Goal: Task Accomplishment & Management: Manage account settings

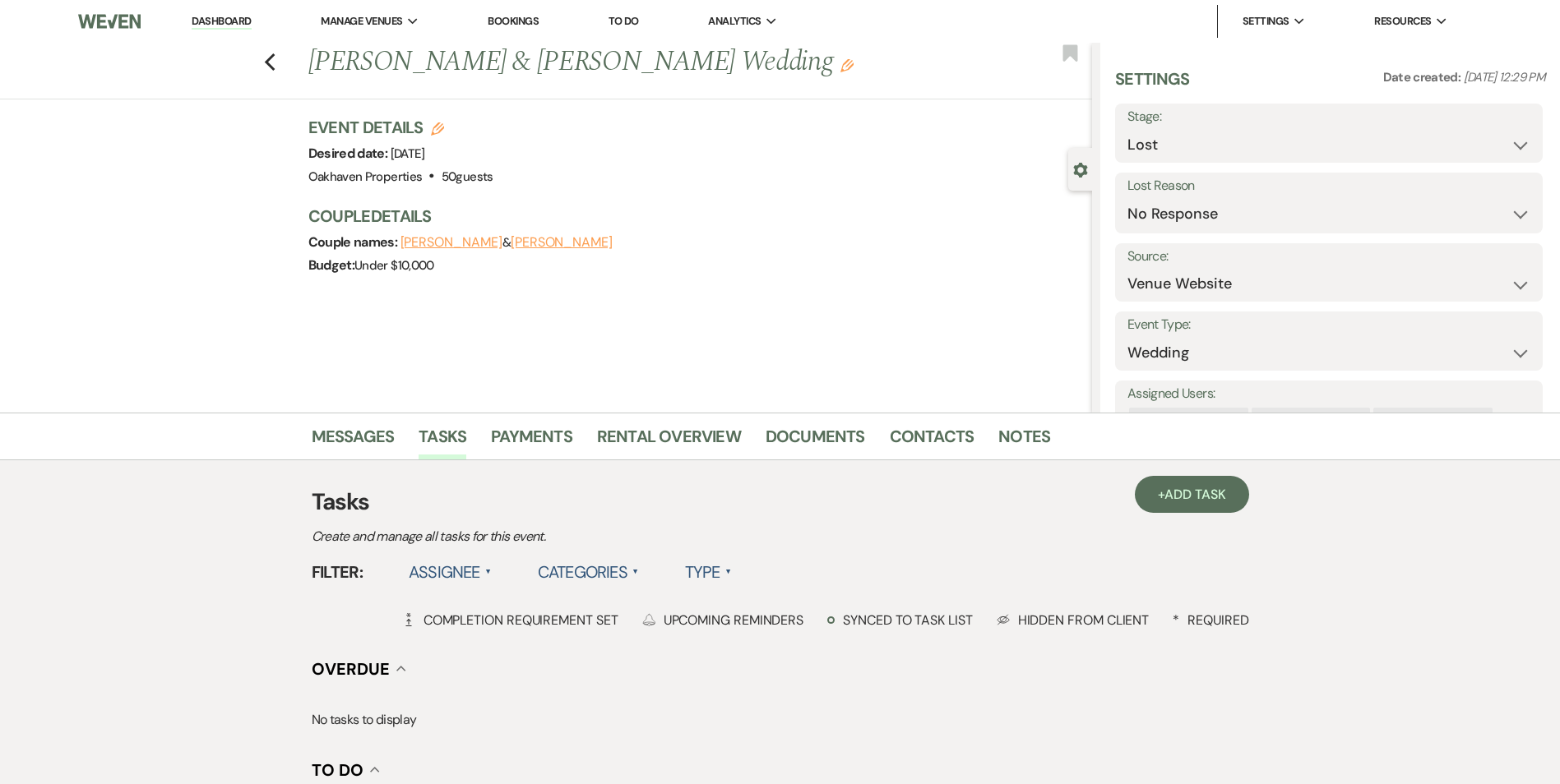
select select "8"
select select "5"
click at [216, 21] on link "Dashboard" at bounding box center [221, 22] width 60 height 16
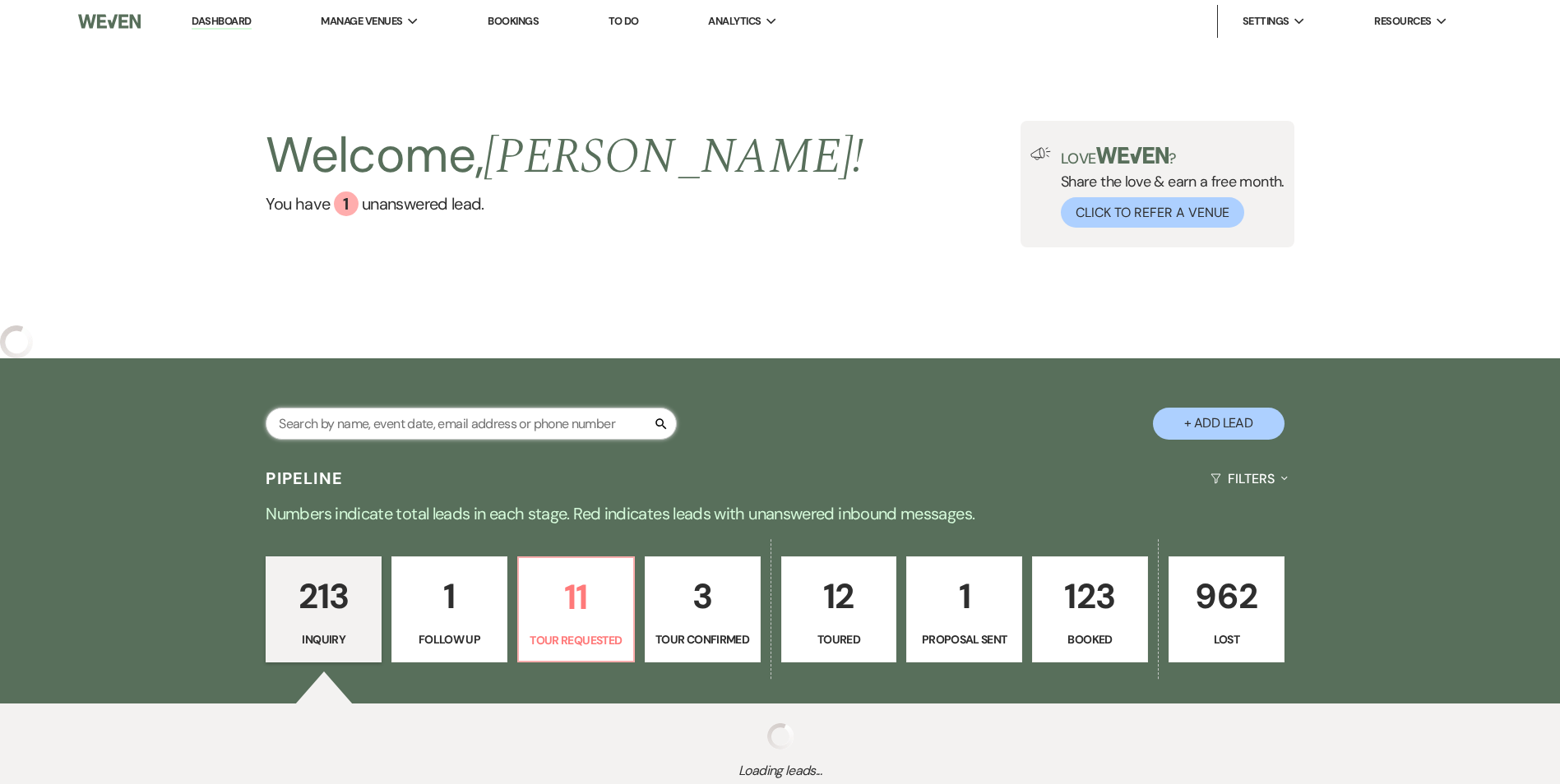
click at [324, 420] on input "text" at bounding box center [471, 424] width 412 height 32
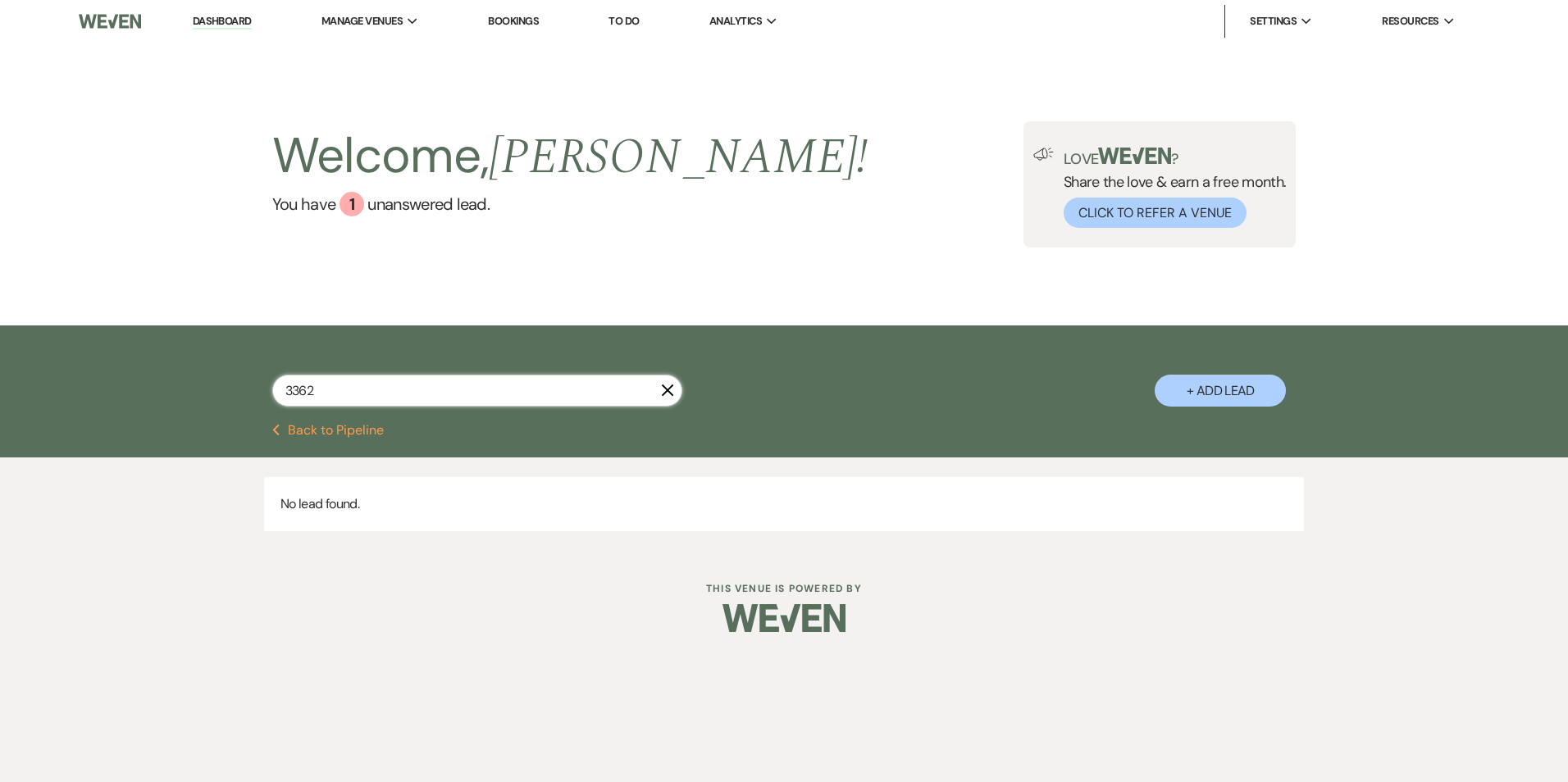
type input "336"
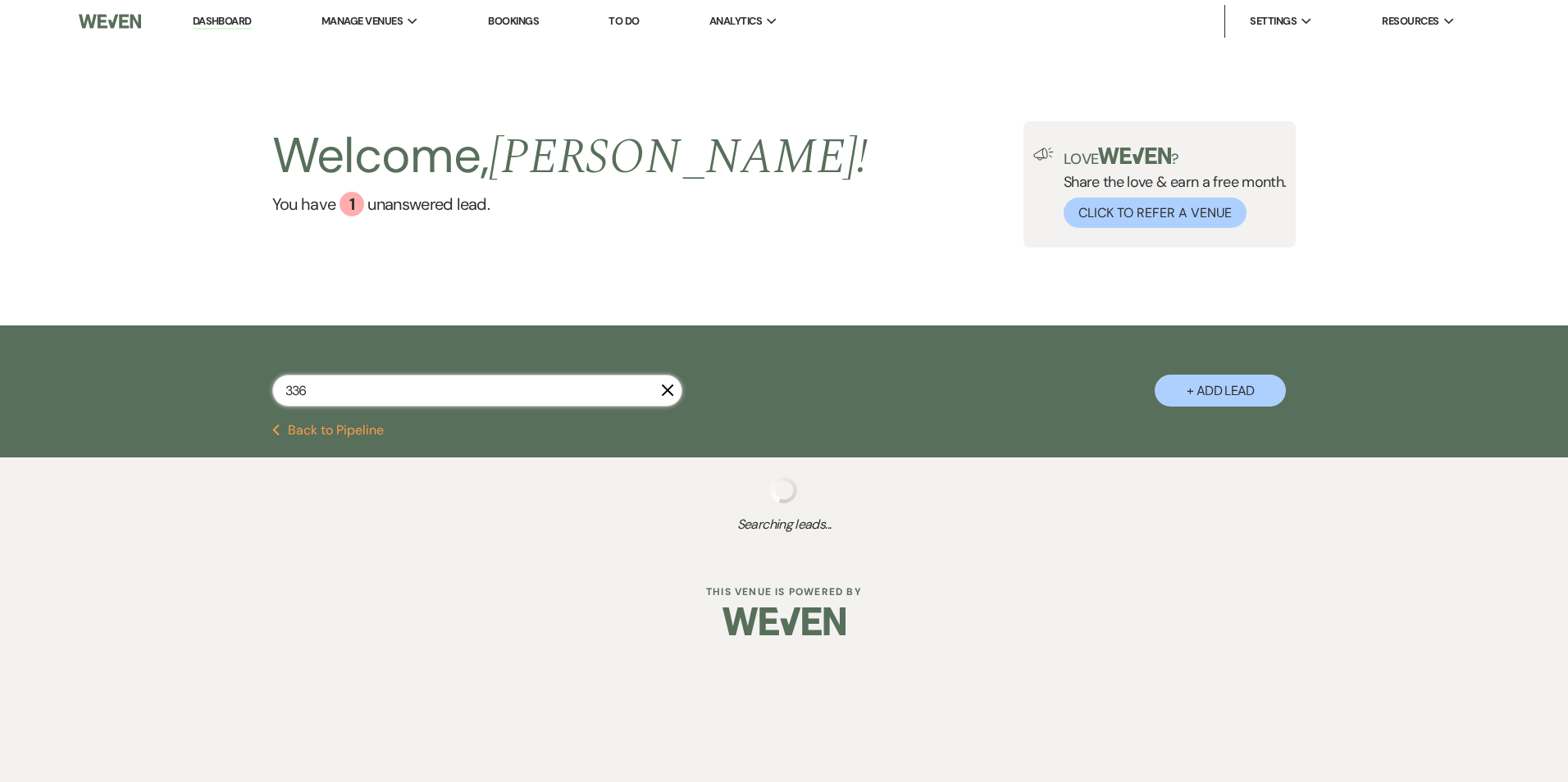
select select "5"
select select "2"
select select "8"
select select "10"
select select "5"
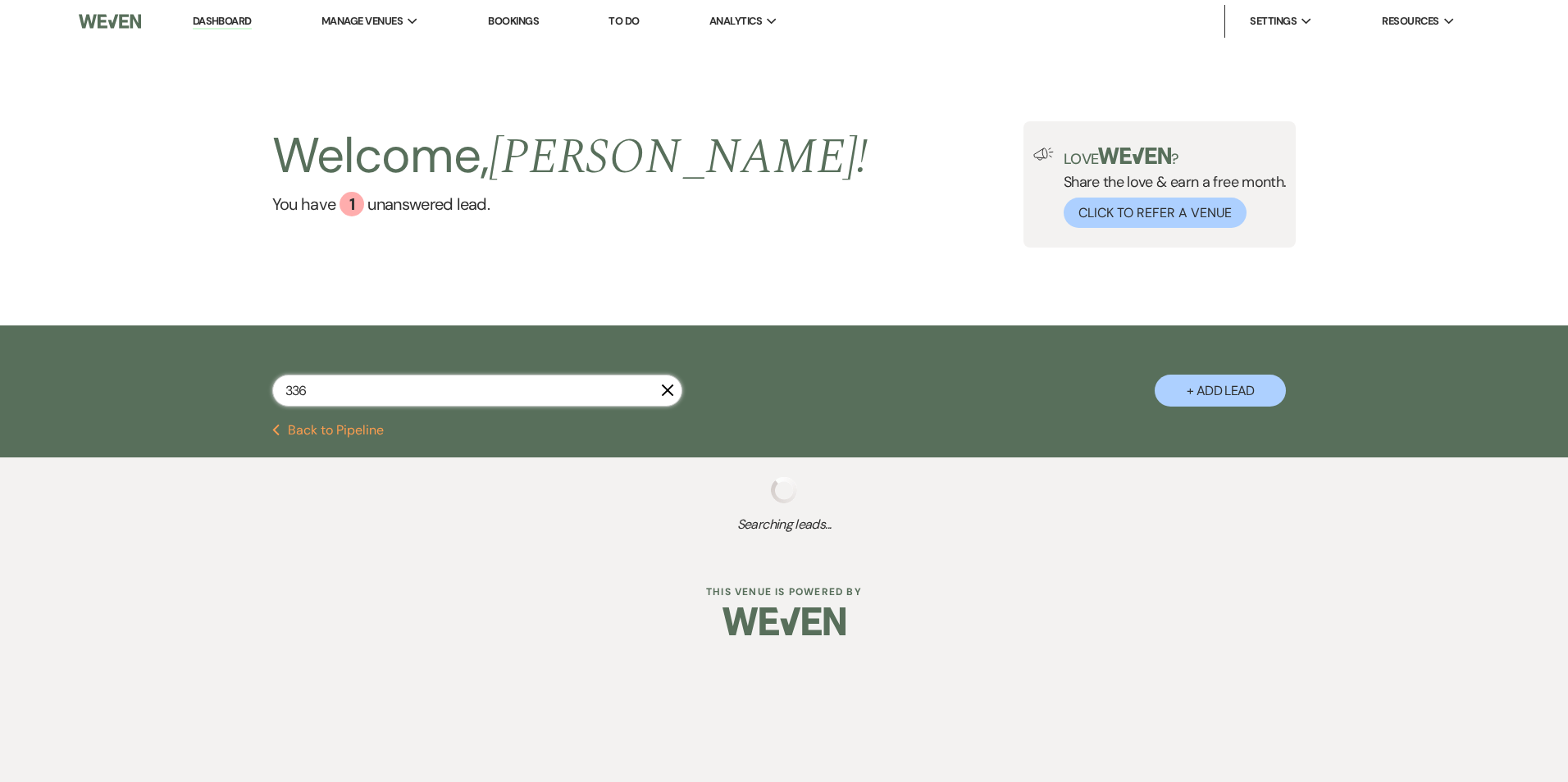
select select "2"
select select "8"
select select "6"
select select "8"
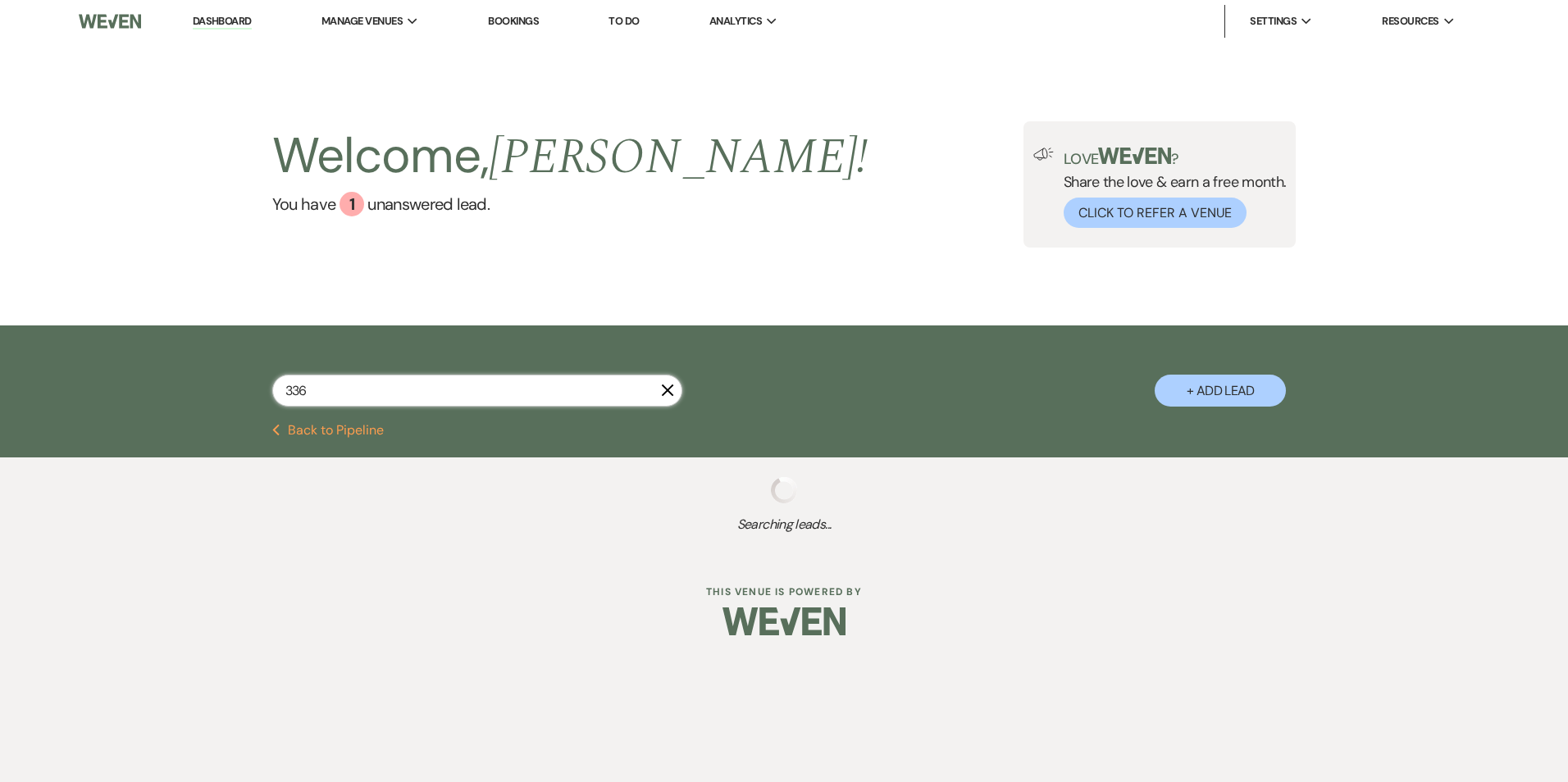
select select "8"
select select "6"
select select "8"
select select "7"
select select "8"
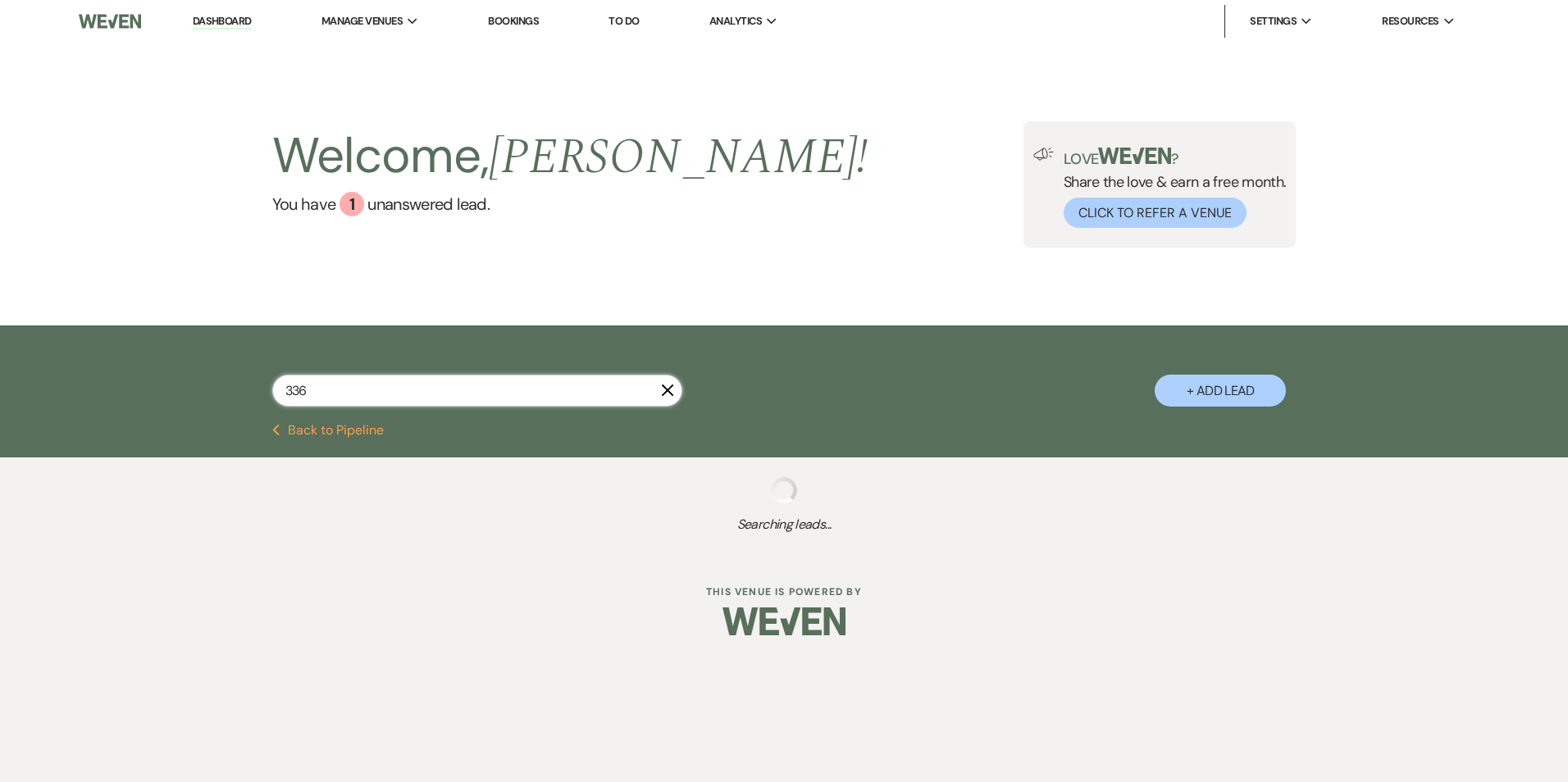
select select "1"
select select "8"
select select "4"
select select "8"
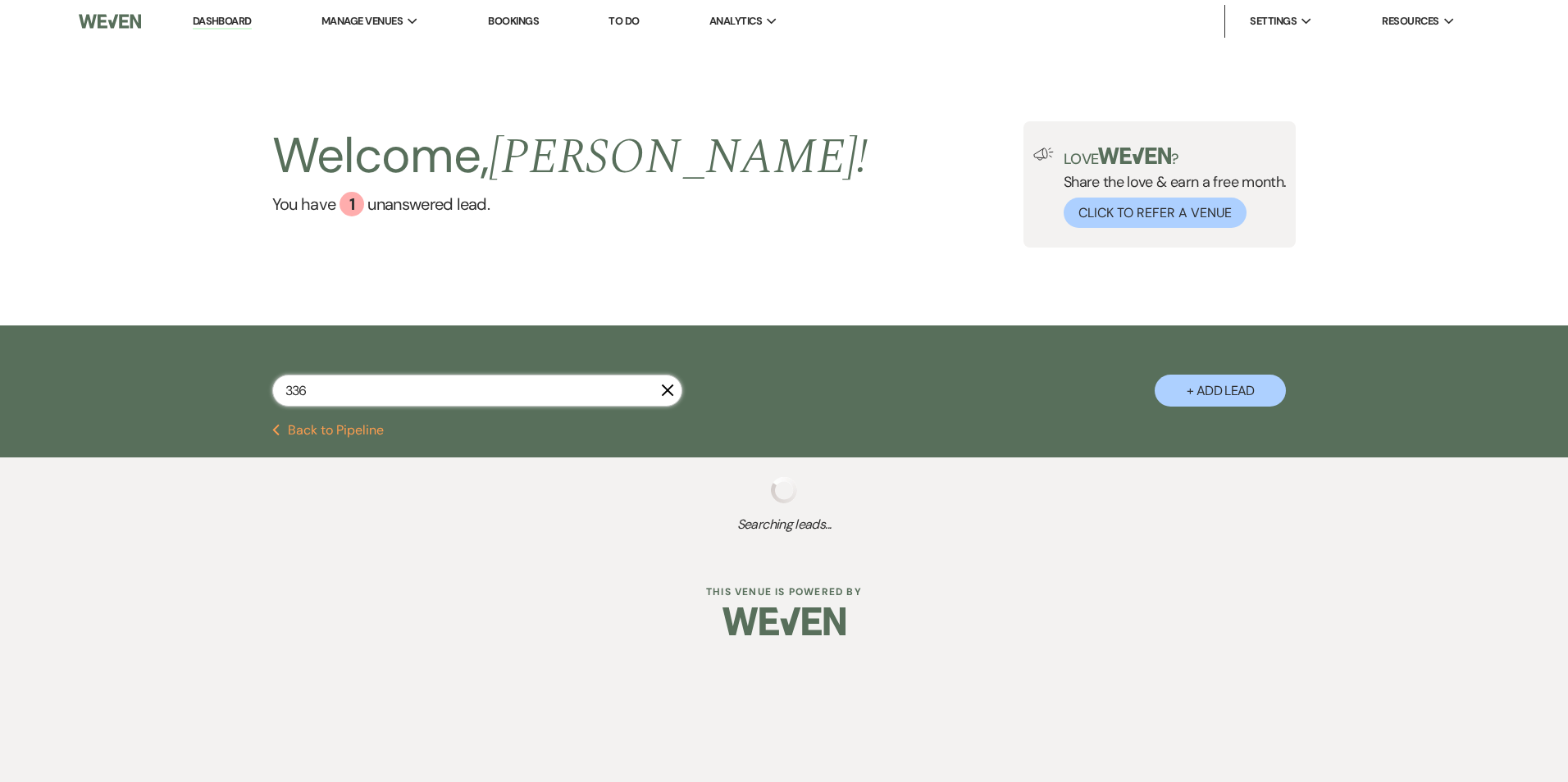
select select "8"
select select "6"
select select "8"
select select "6"
select select "8"
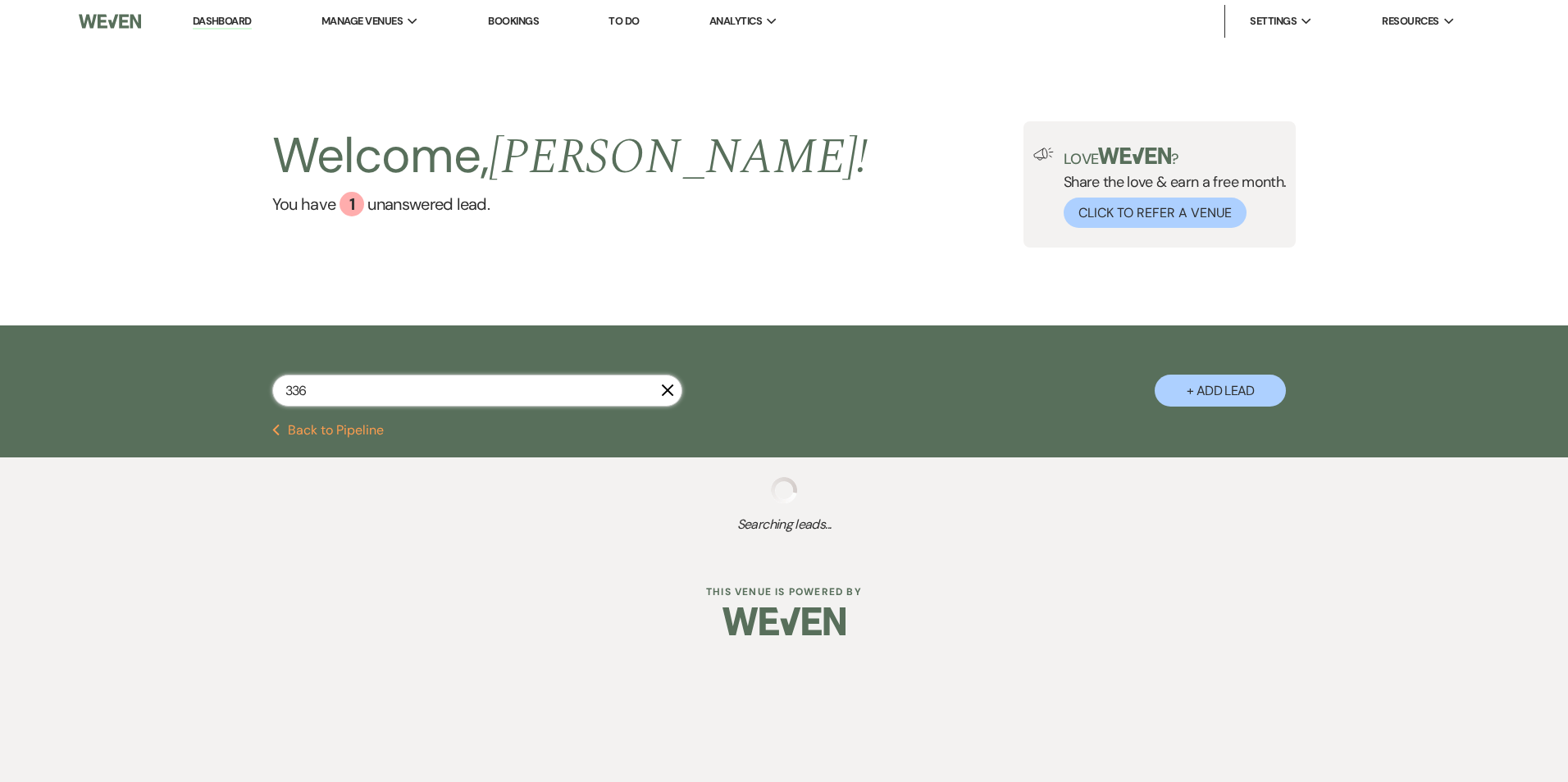
select select "8"
select select "4"
select select "8"
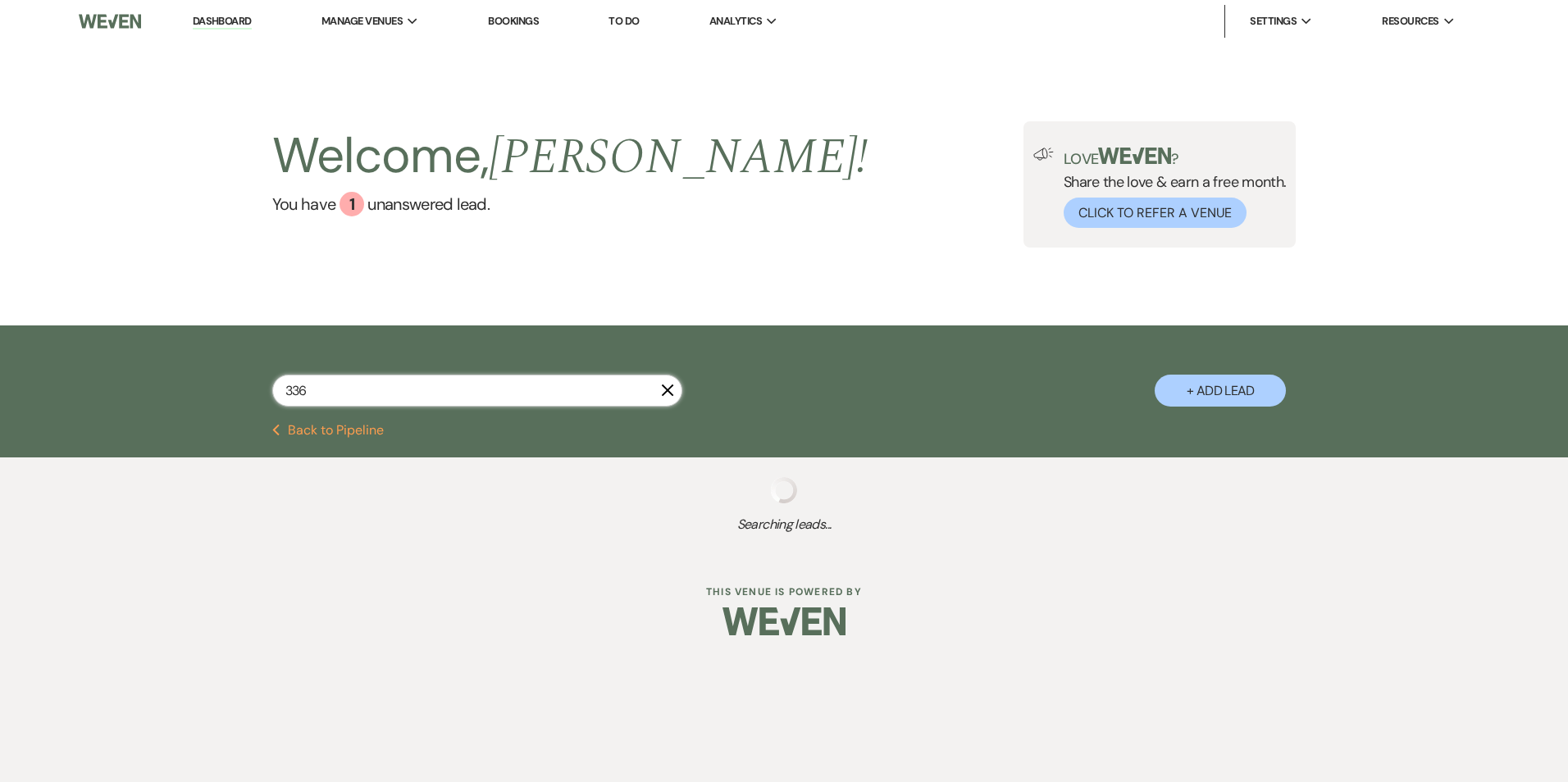
select select "6"
select select "8"
select select "6"
select select "8"
select select "4"
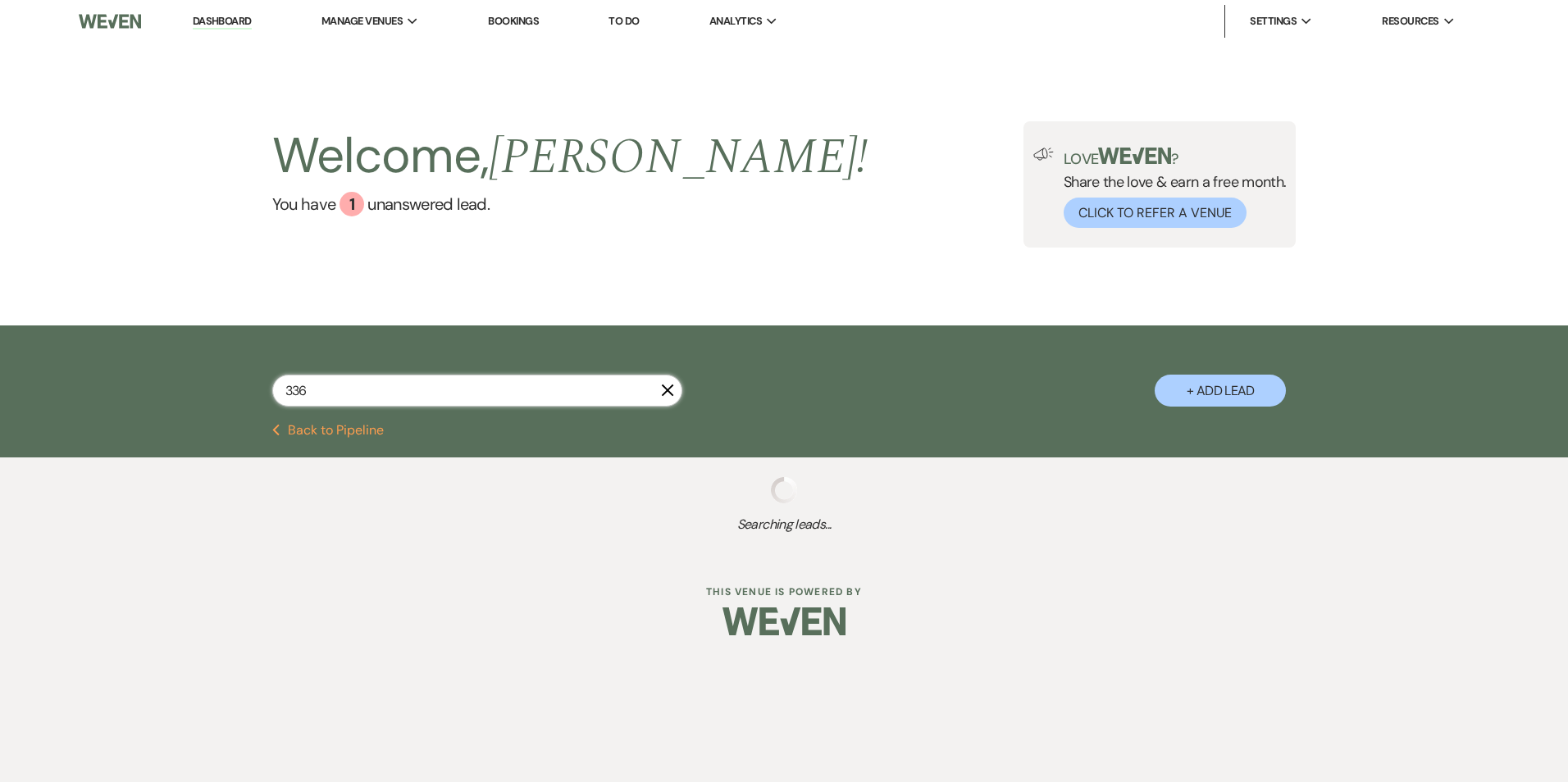
select select "8"
select select "4"
select select "8"
select select "6"
select select "8"
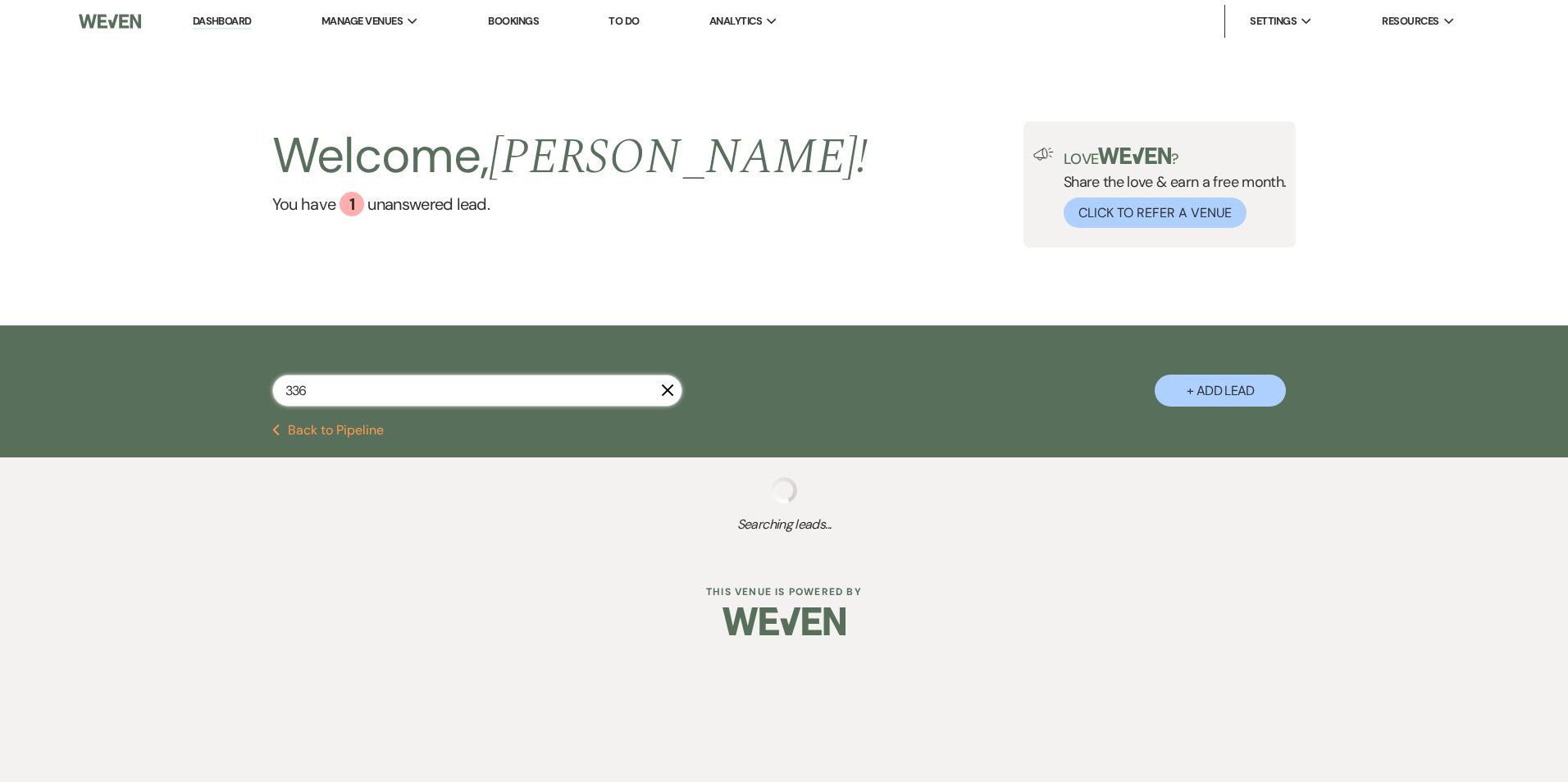
select select "5"
select select "8"
select select "6"
select select "8"
select select "7"
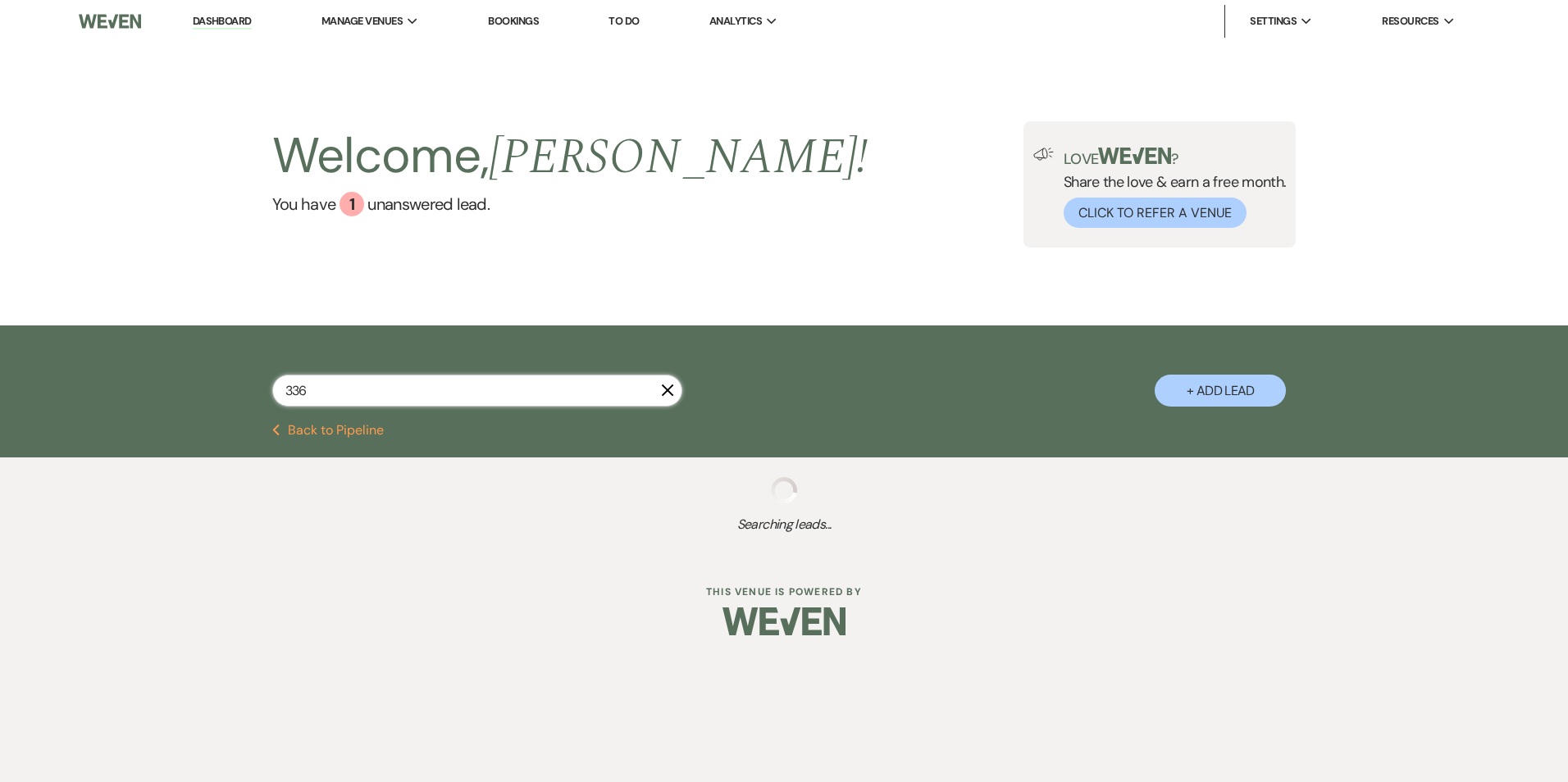
select select "5"
select select "8"
select select "4"
select select "8"
select select "5"
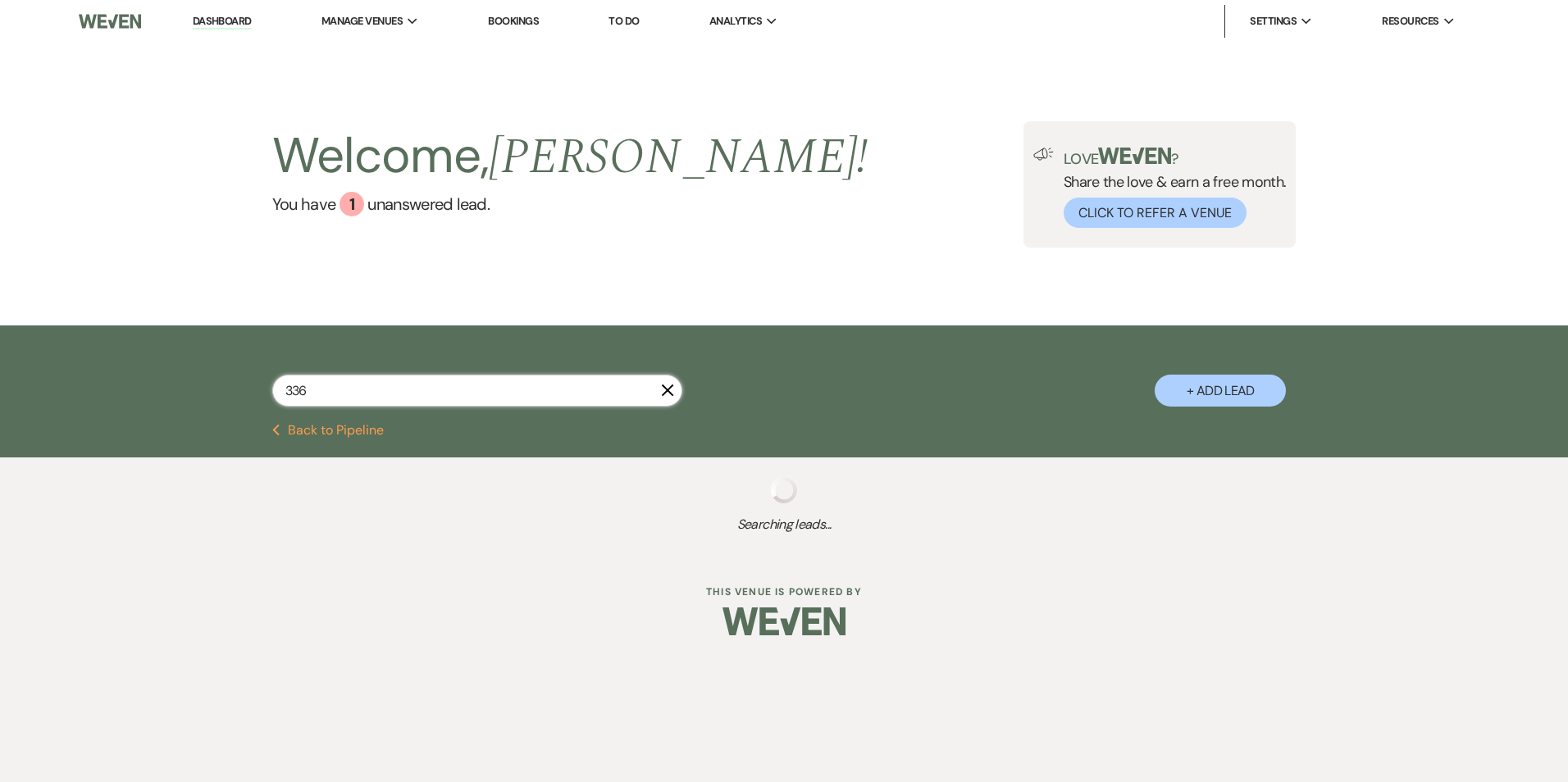
select select "8"
select select "4"
select select "8"
select select "6"
select select "5"
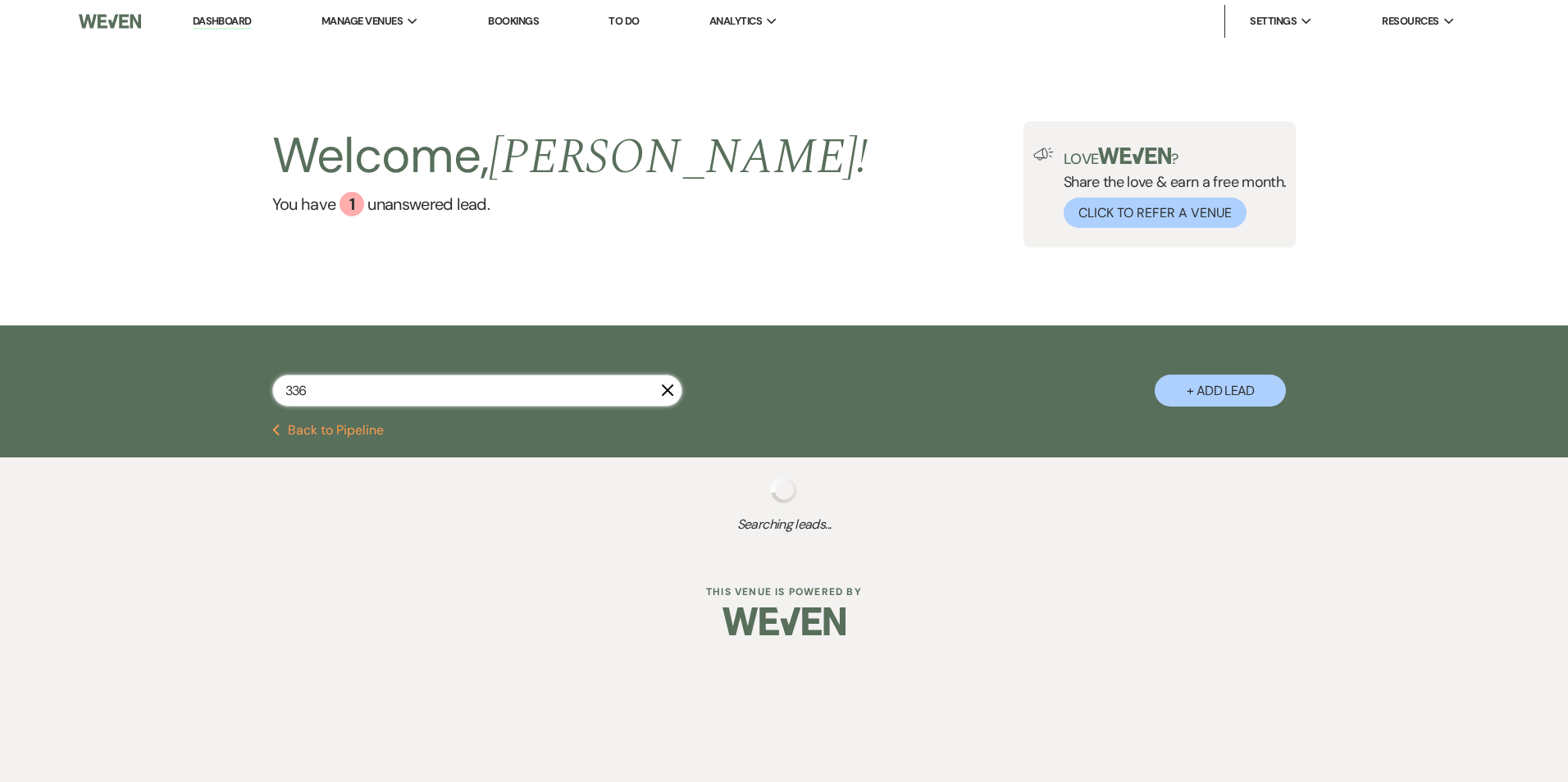
select select "8"
select select "5"
select select "8"
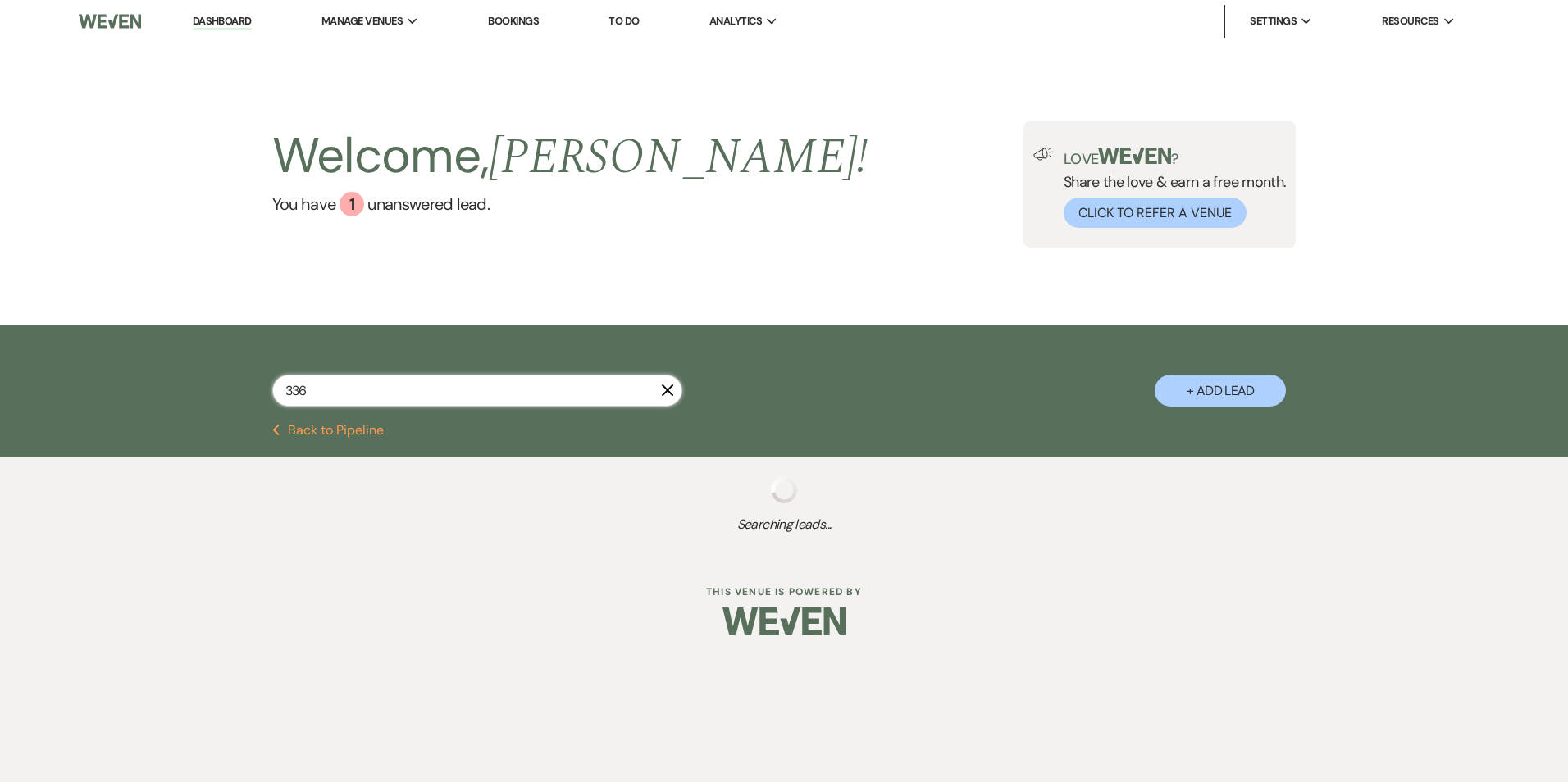
select select "10"
select select "8"
select select "5"
select select "8"
select select "6"
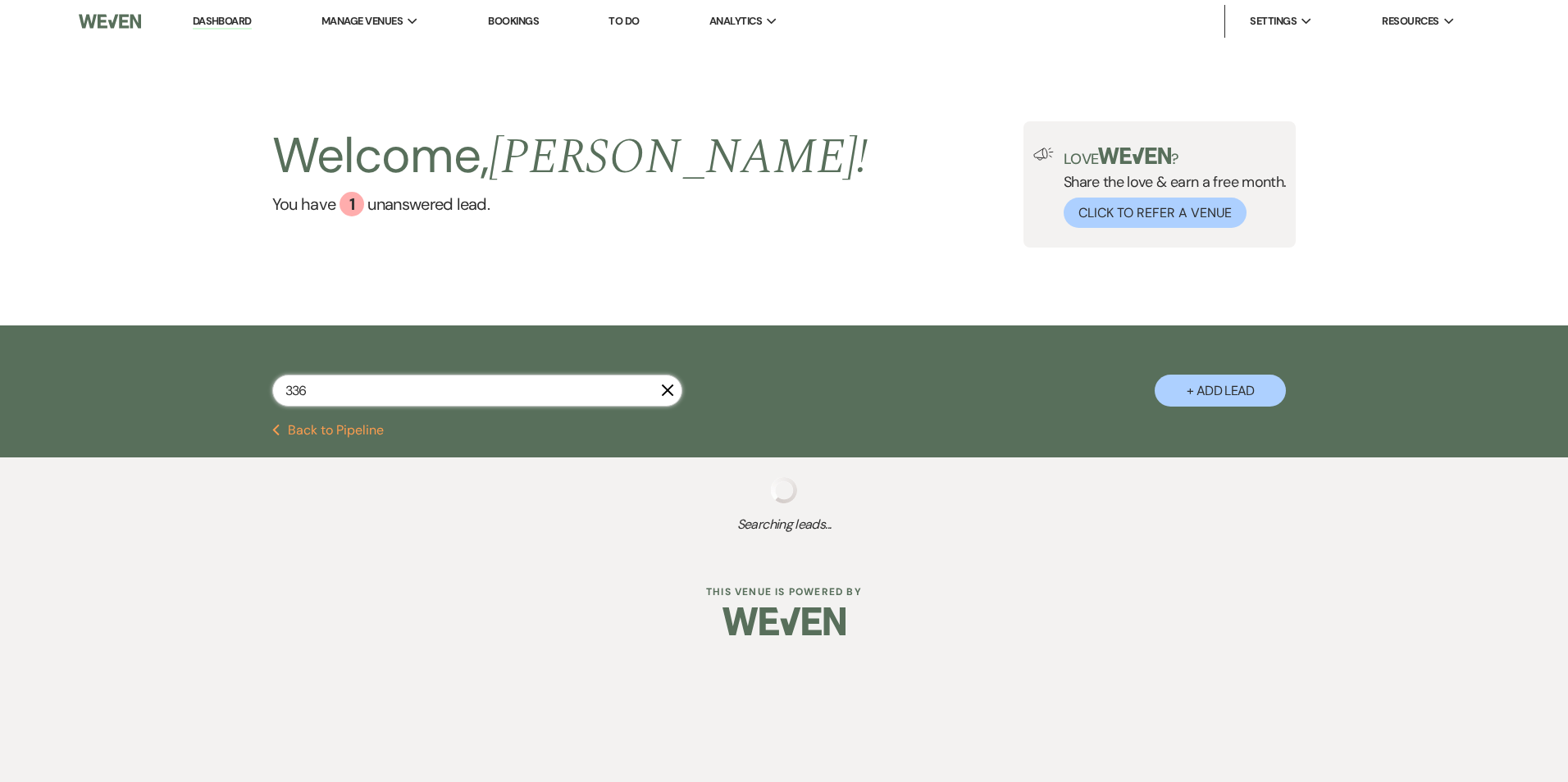
select select "8"
select select "5"
select select "8"
select select "4"
select select "8"
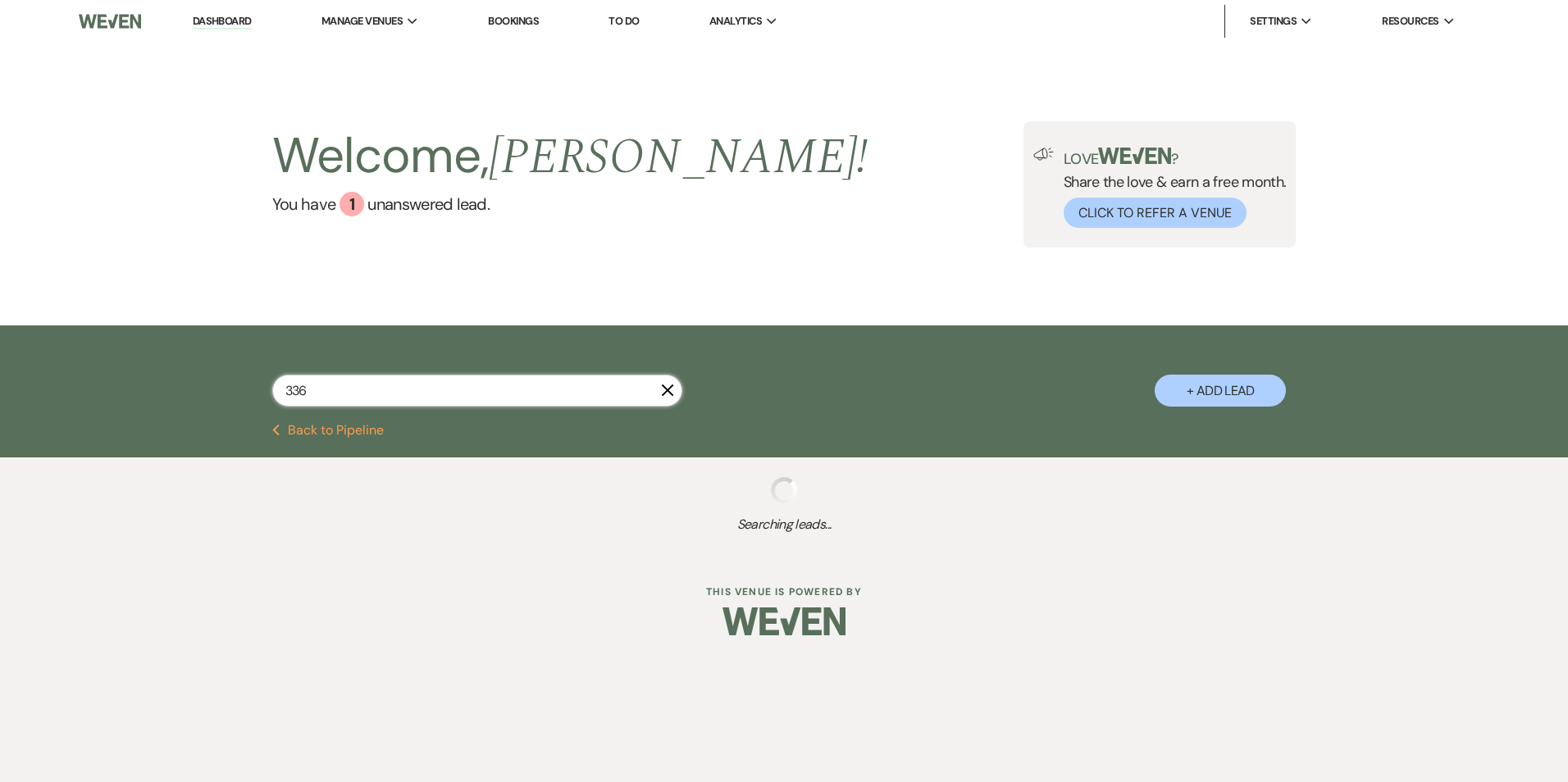
select select "8"
select select "1"
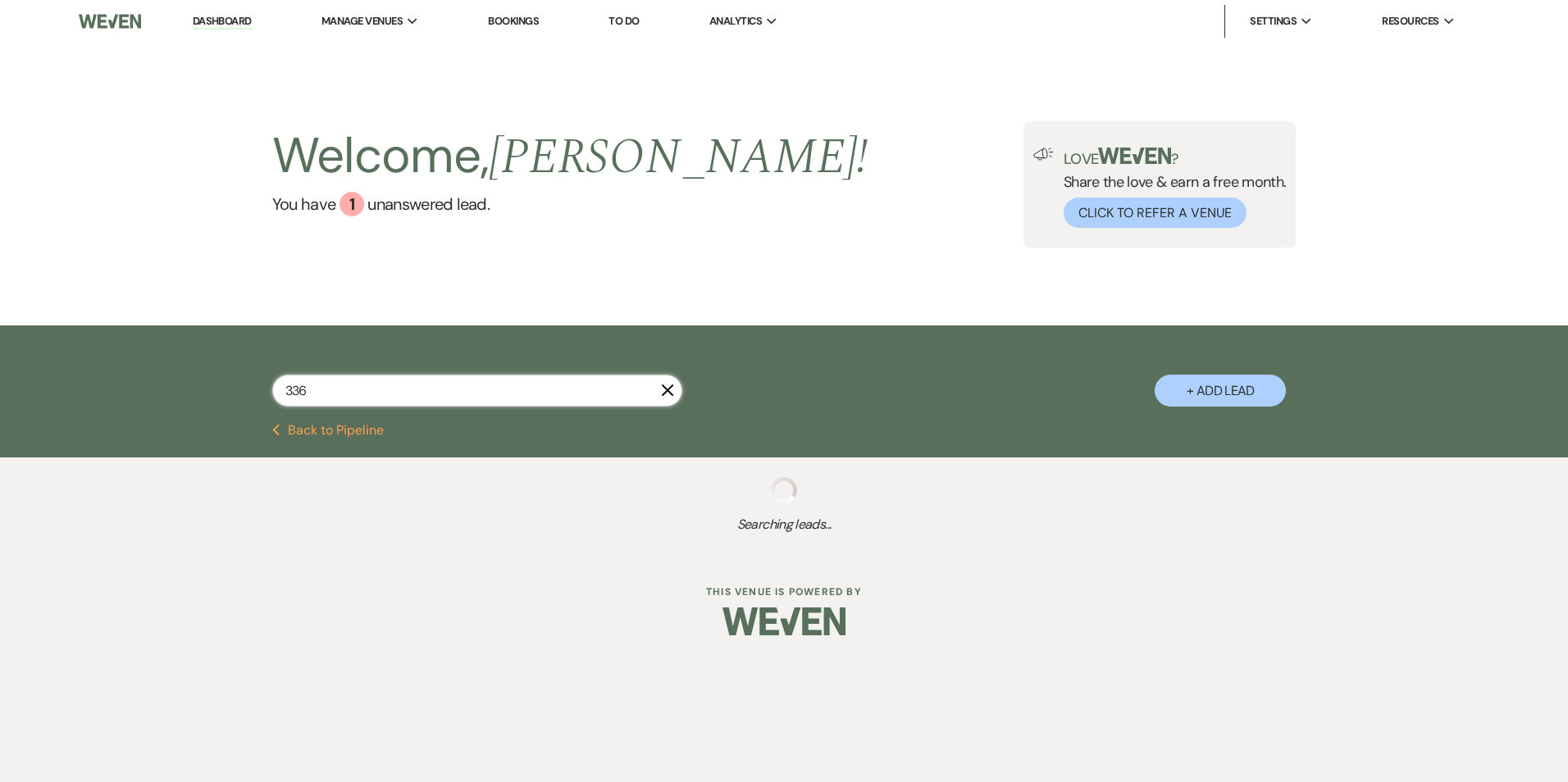
select select "8"
select select "5"
select select "9"
select select "8"
select select "6"
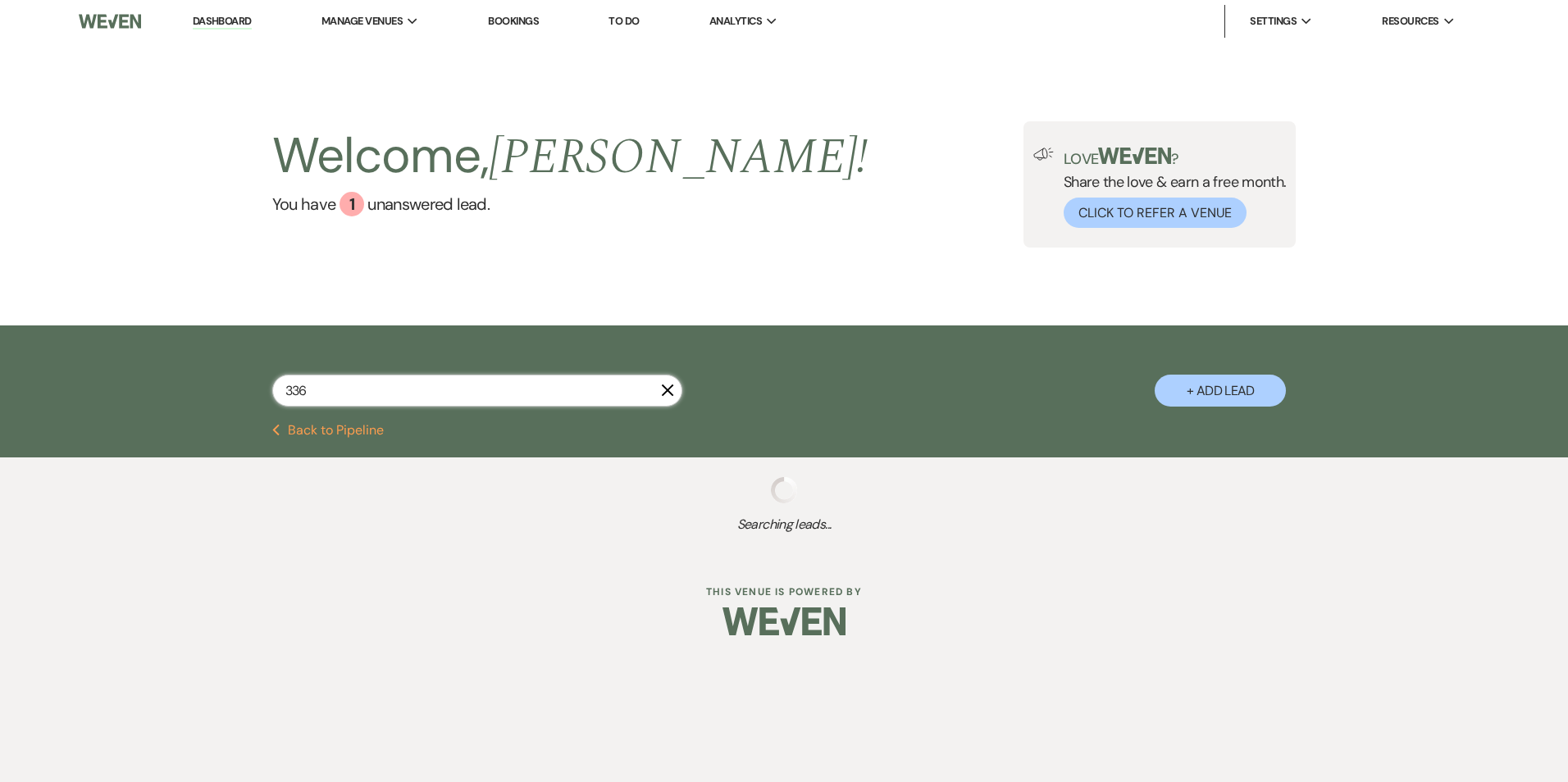
select select "8"
select select "10"
select select "8"
select select "7"
select select "8"
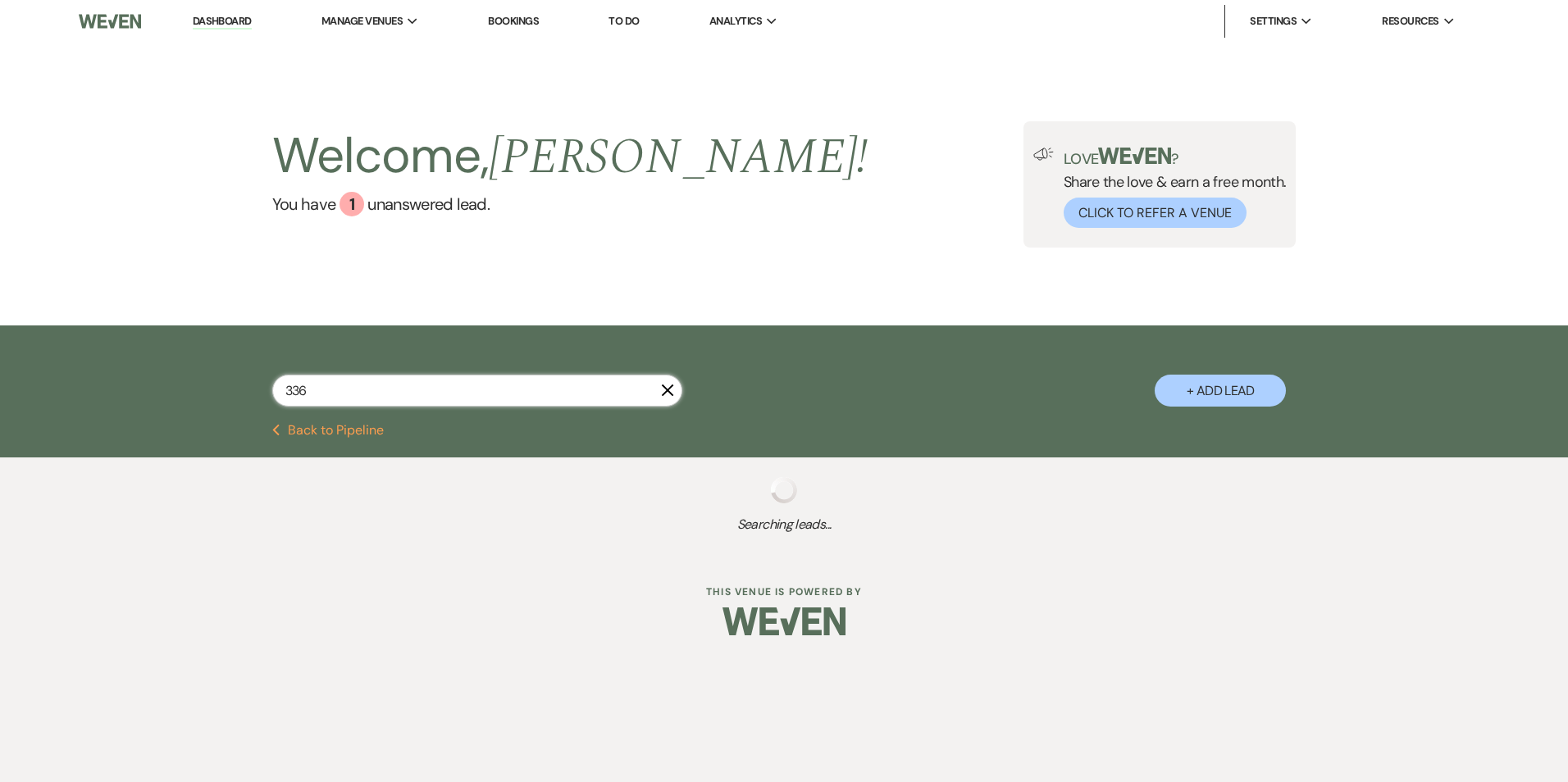
select select "7"
select select "8"
select select "7"
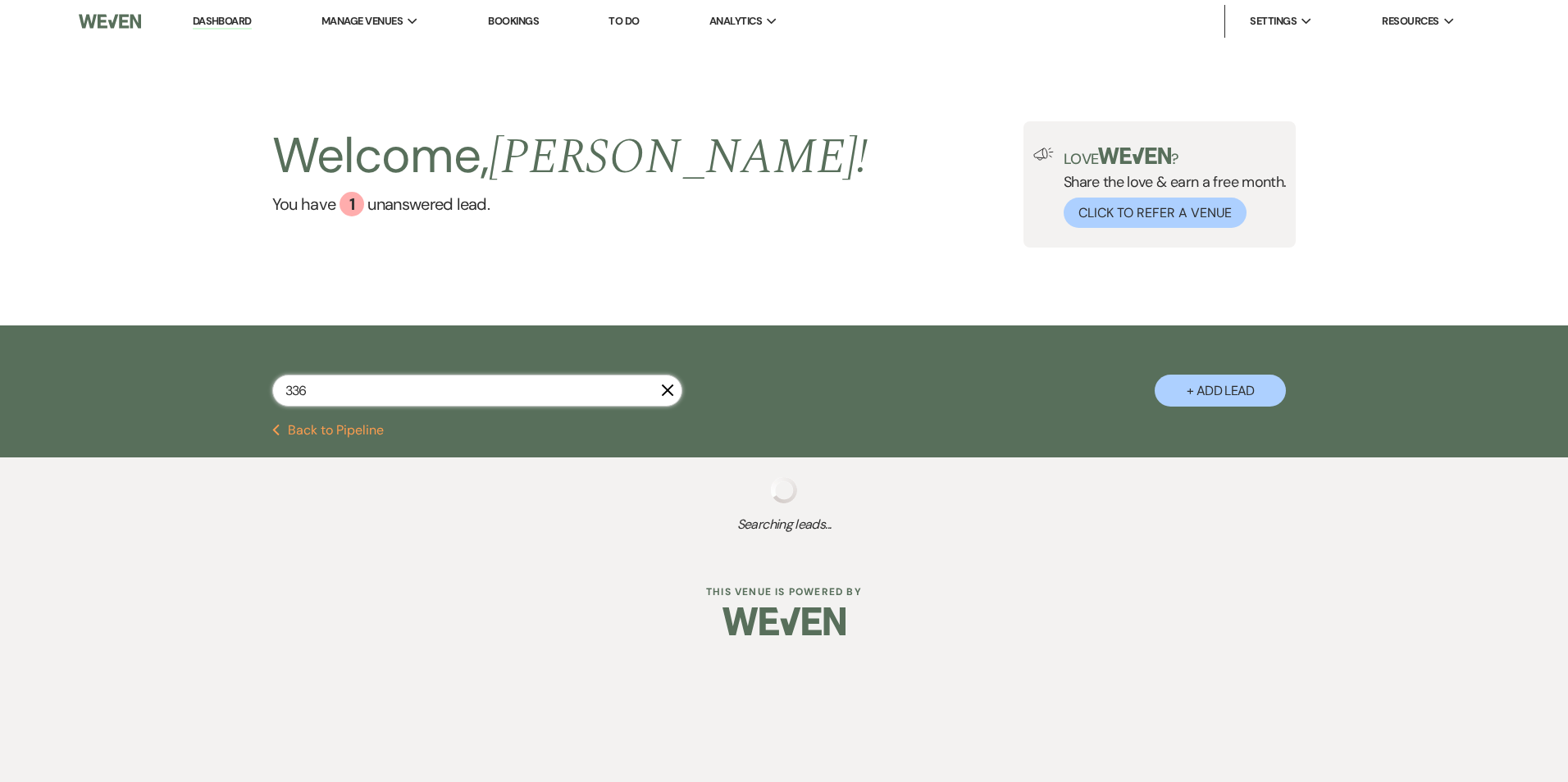
select select "8"
select select "6"
select select "8"
select select "7"
select select "8"
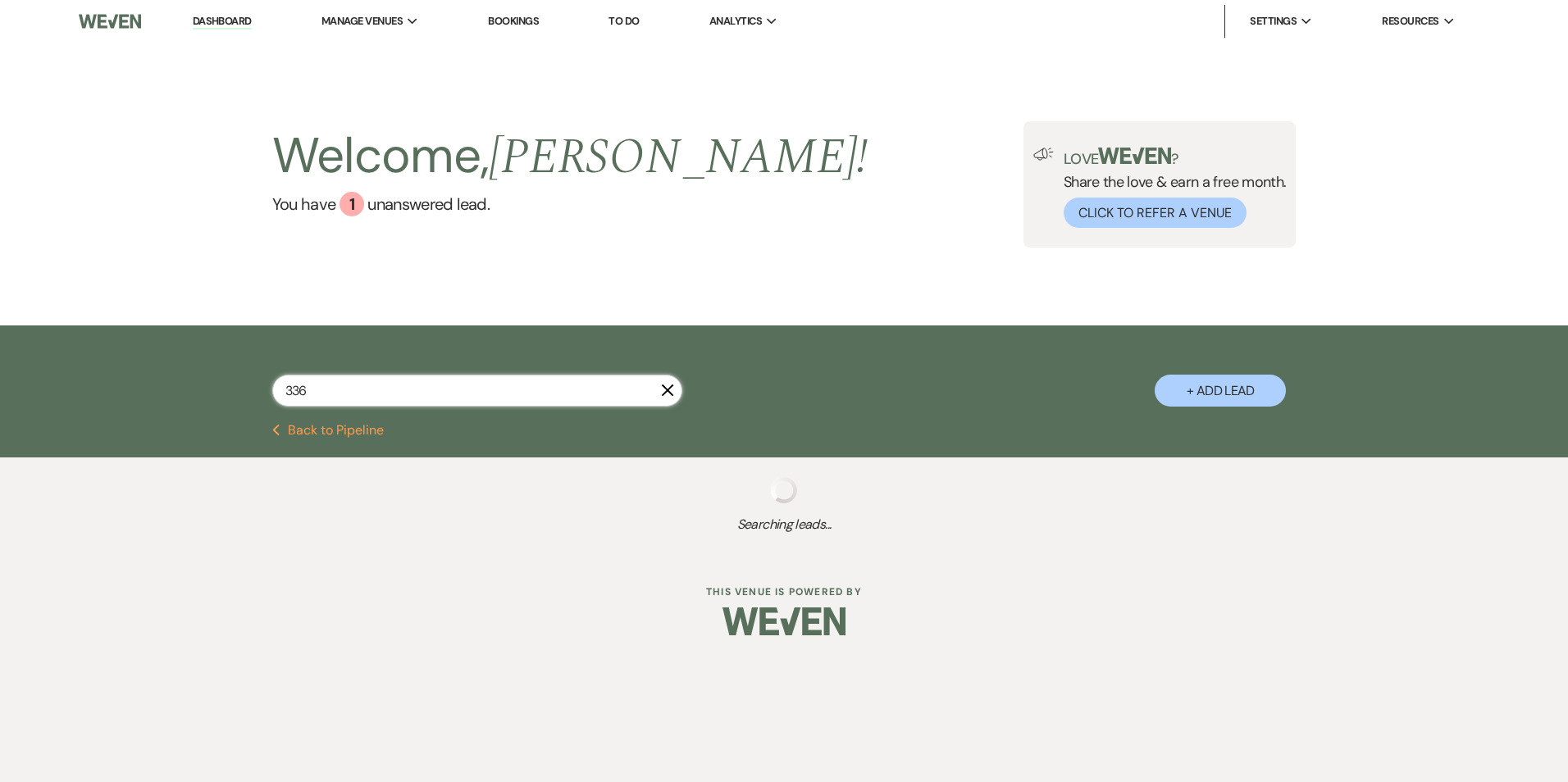
select select "8"
select select "6"
select select "8"
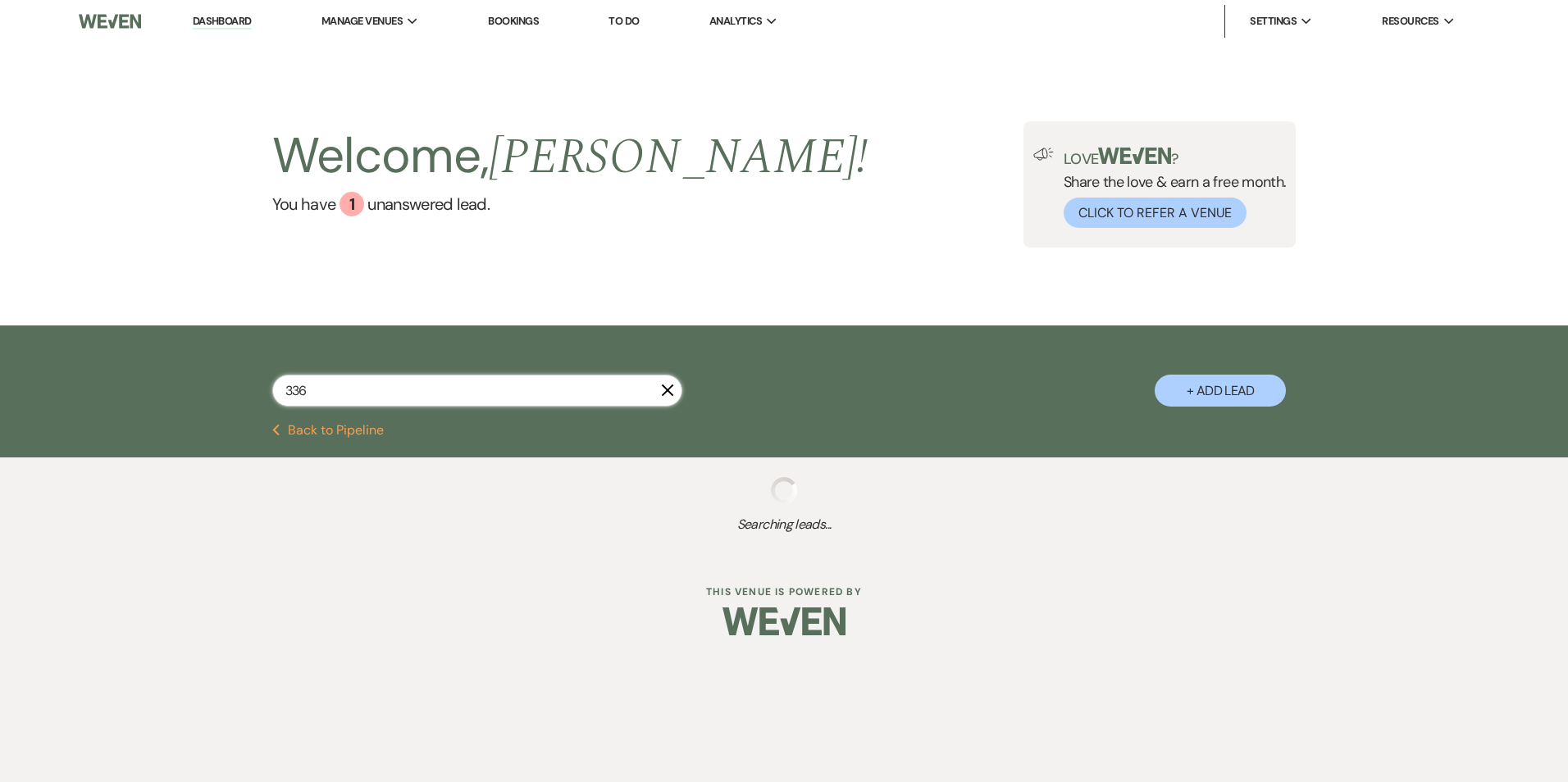
select select "8"
select select "5"
select select "8"
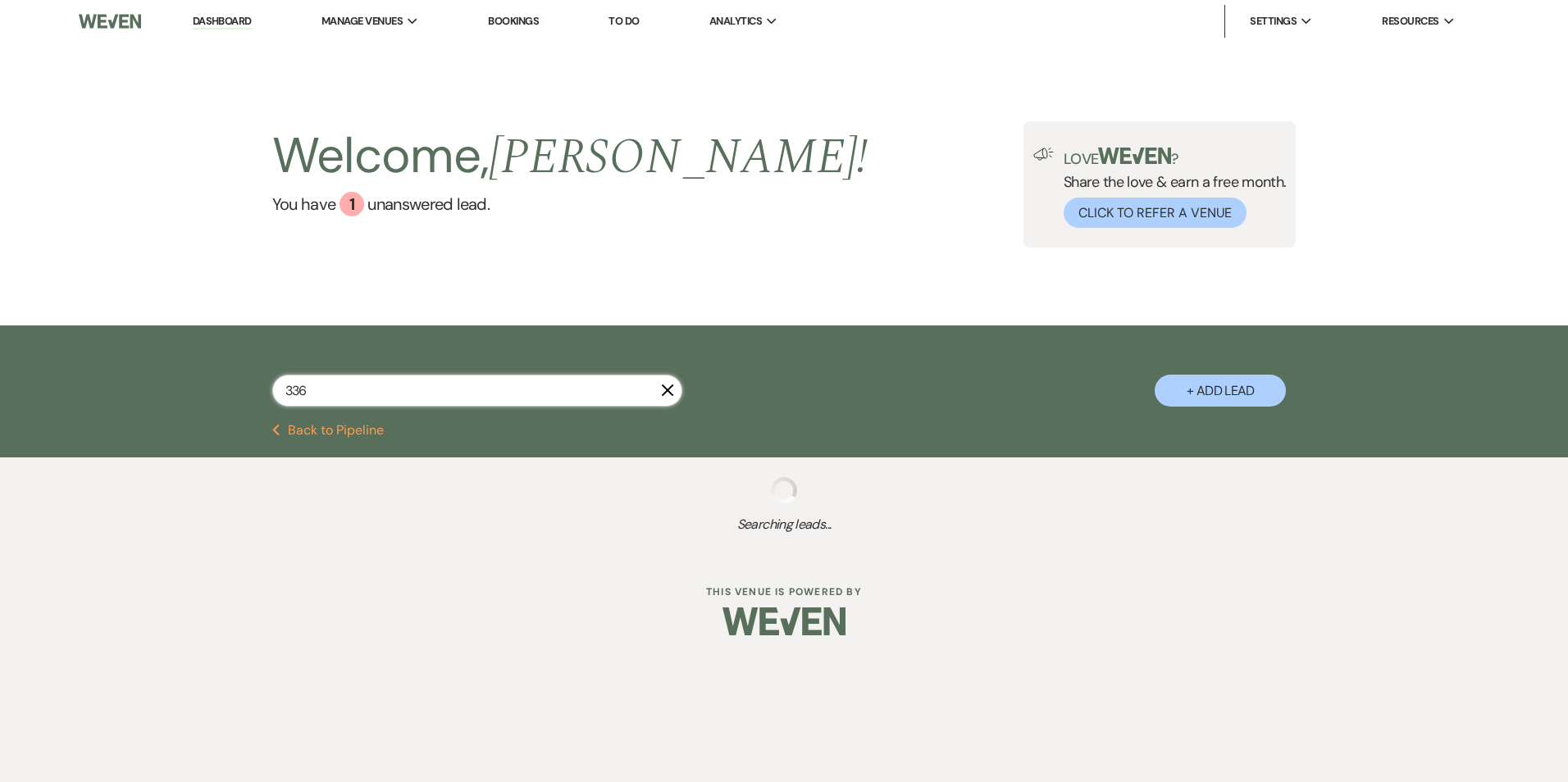
select select "7"
select select "8"
select select "5"
select select "8"
select select "6"
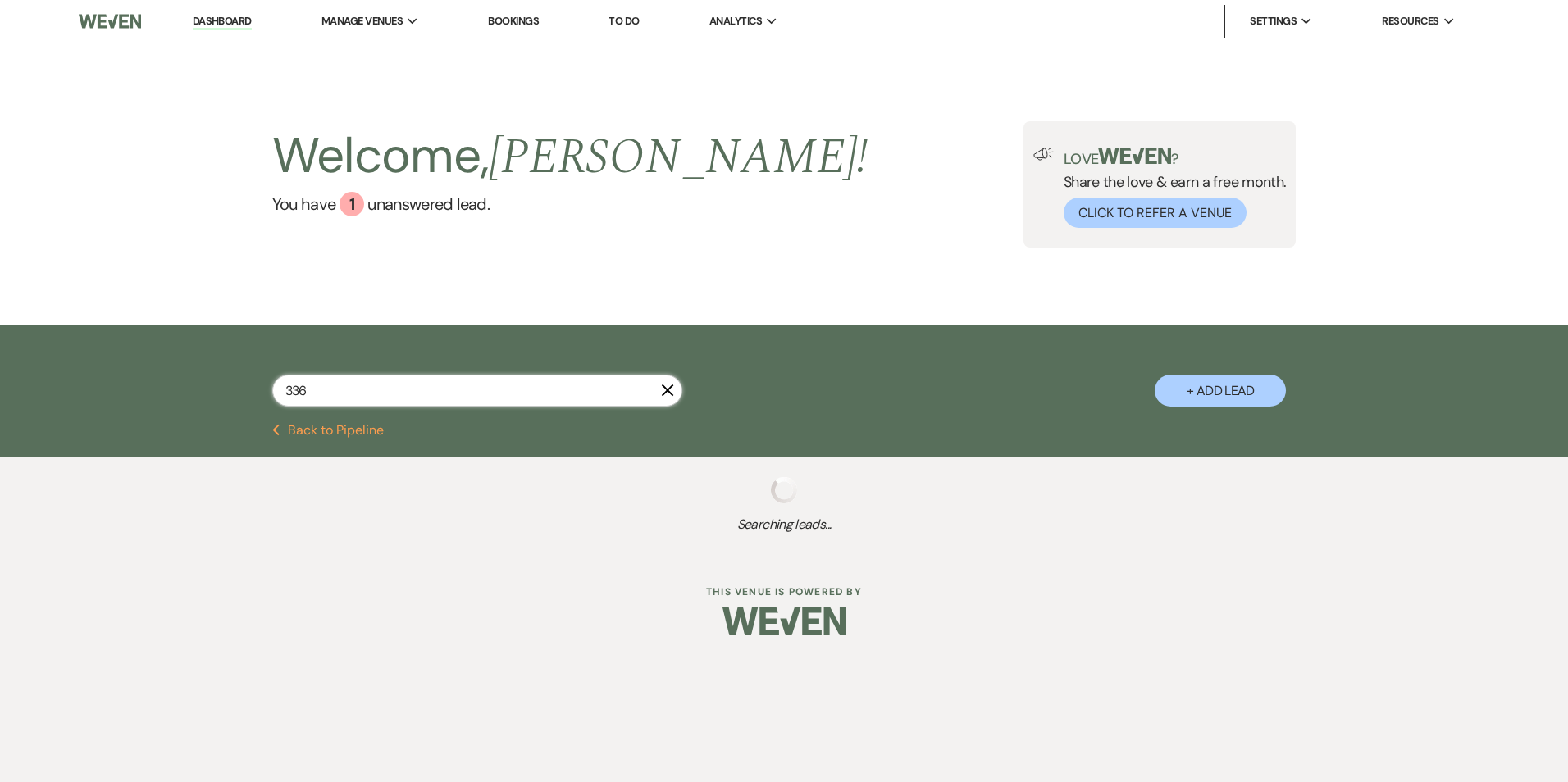
select select "8"
select select "5"
select select "8"
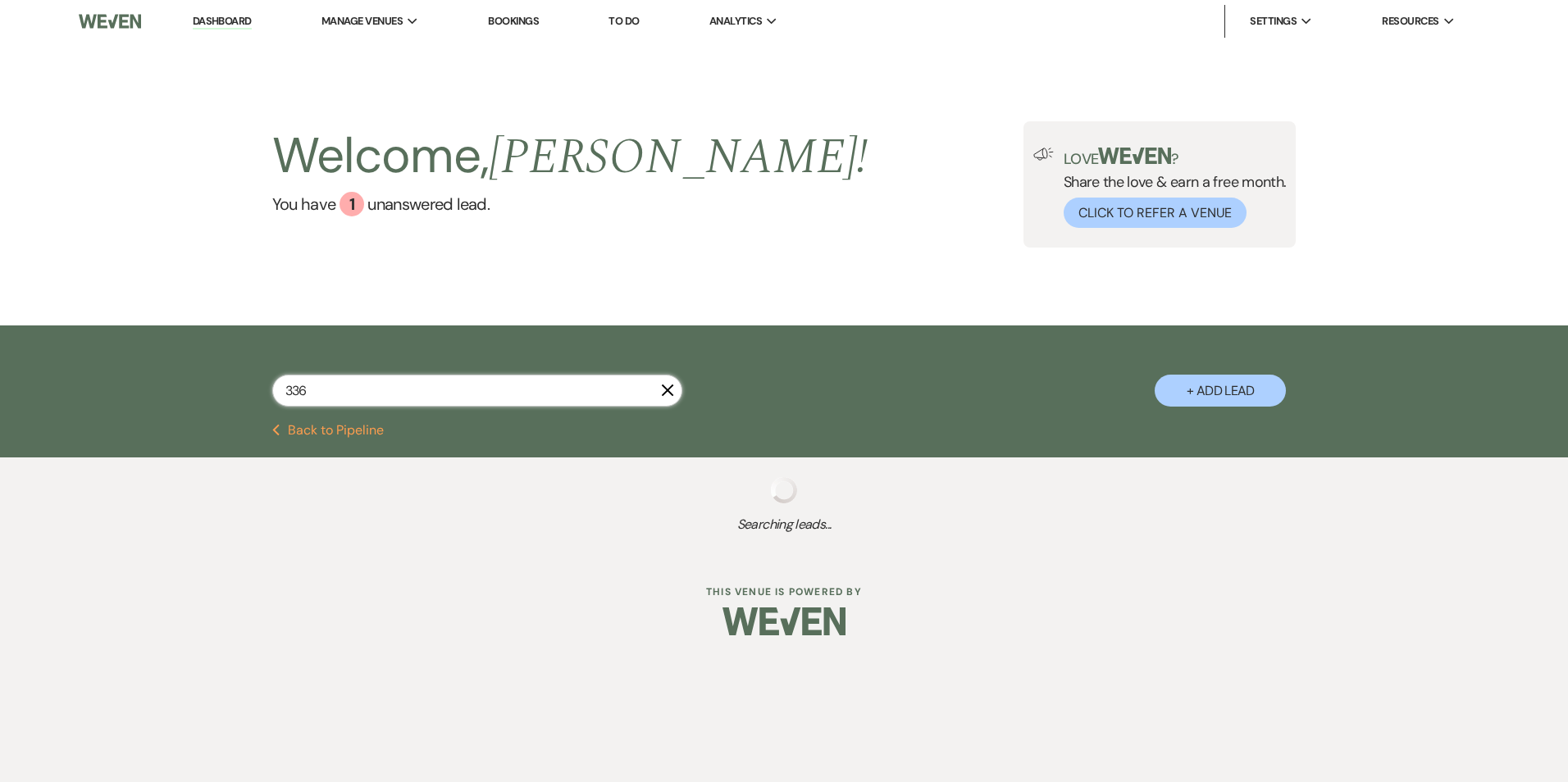
select select "5"
select select "8"
select select "6"
select select "8"
select select "10"
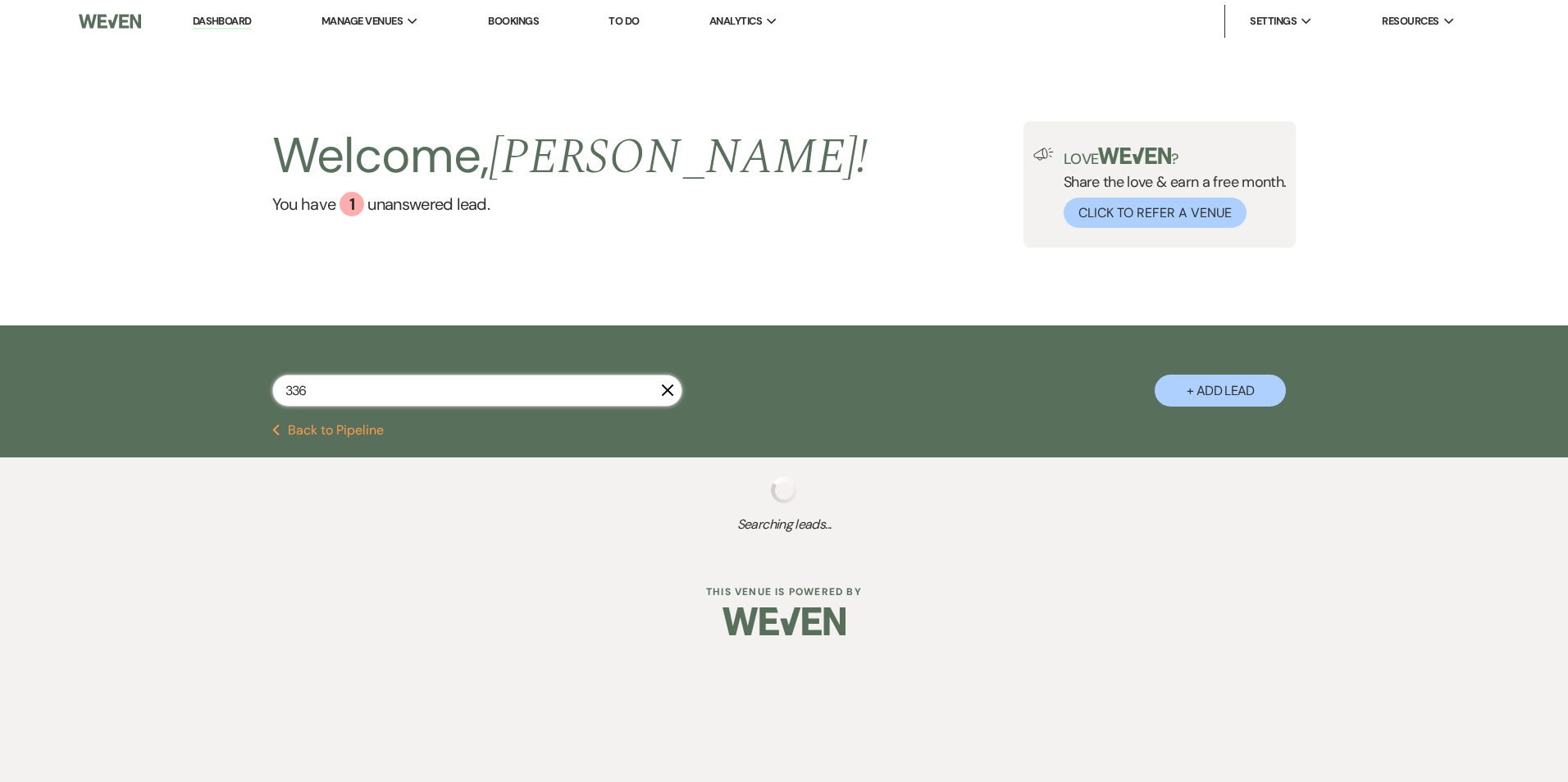
select select "5"
select select "8"
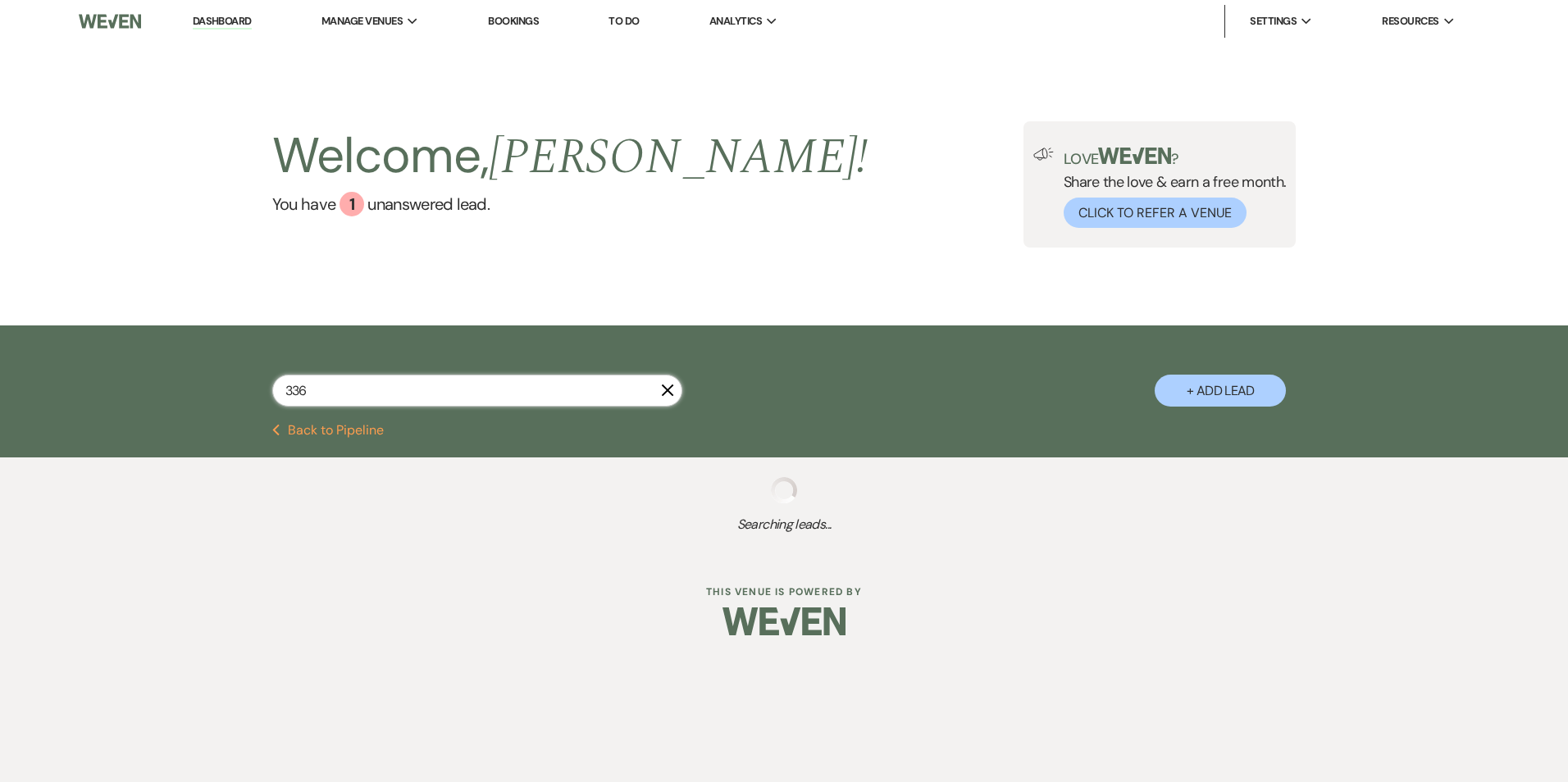
select select "8"
select select "5"
select select "8"
select select "6"
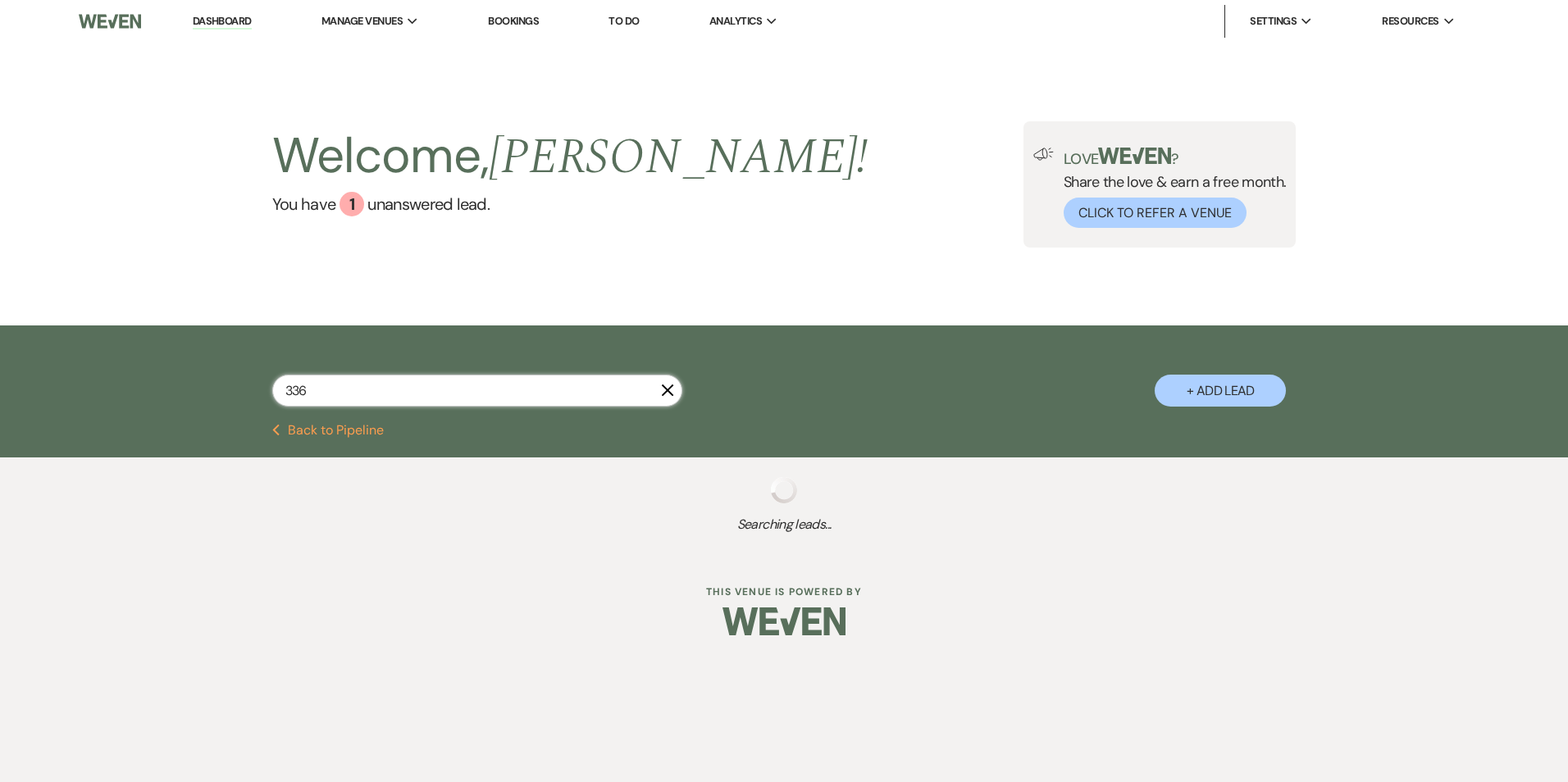
select select "8"
select select "3"
select select "8"
select select "5"
select select "8"
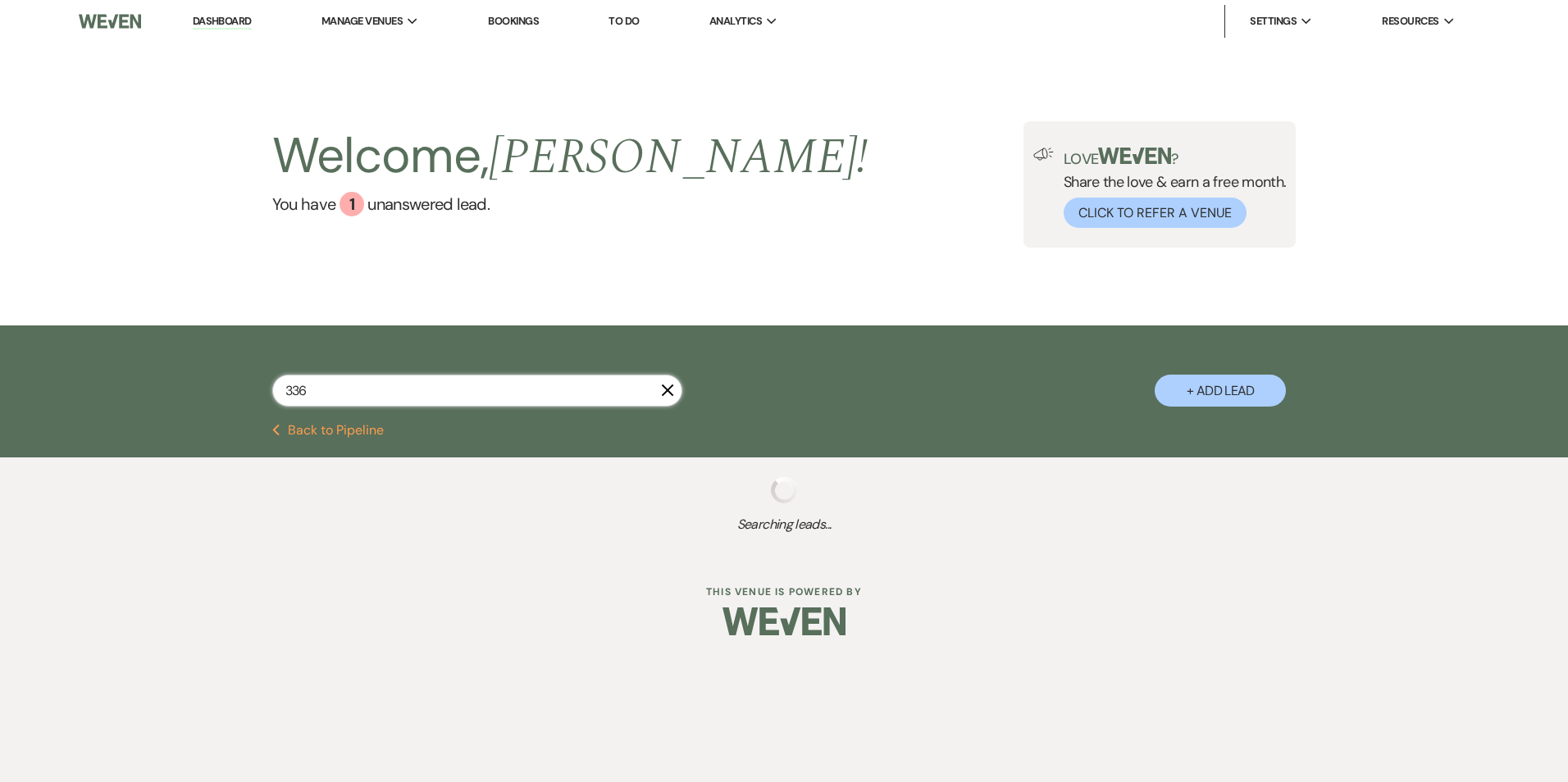
select select "5"
select select "8"
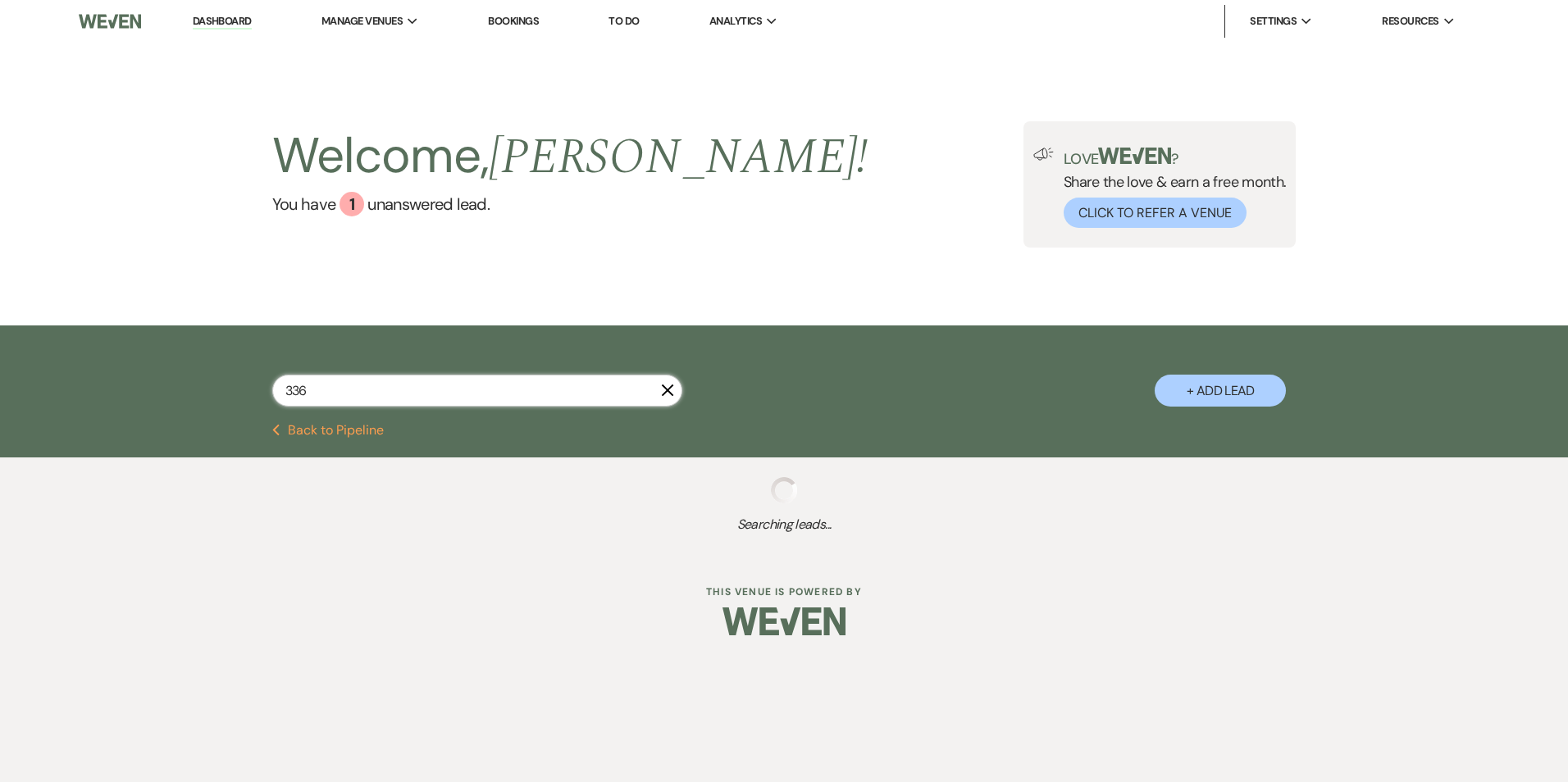
select select "8"
select select "1"
select select "8"
select select "6"
select select "8"
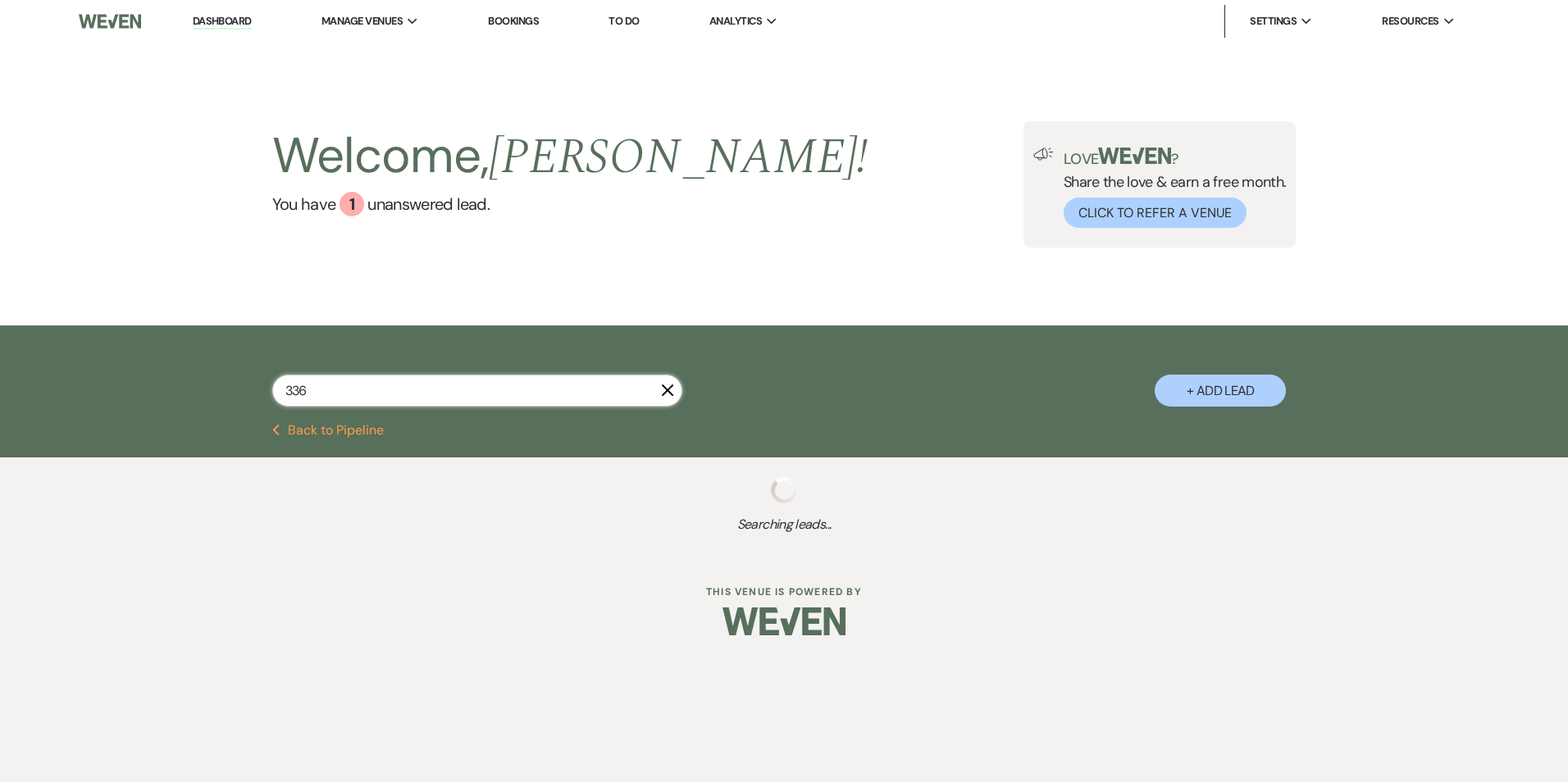
select select "5"
select select "8"
select select "6"
select select "8"
select select "6"
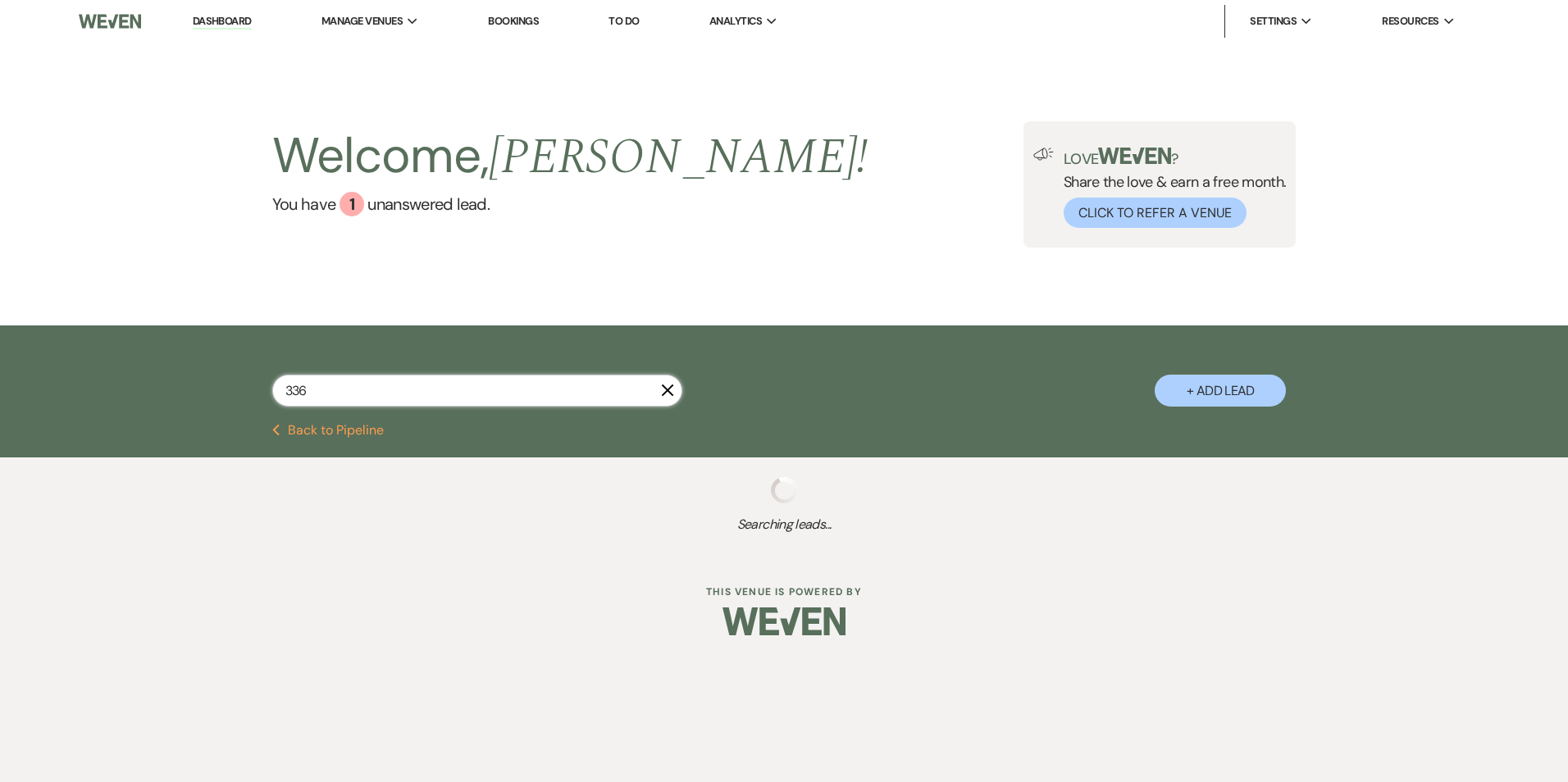
select select "8"
select select "5"
select select "8"
select select "5"
select select "8"
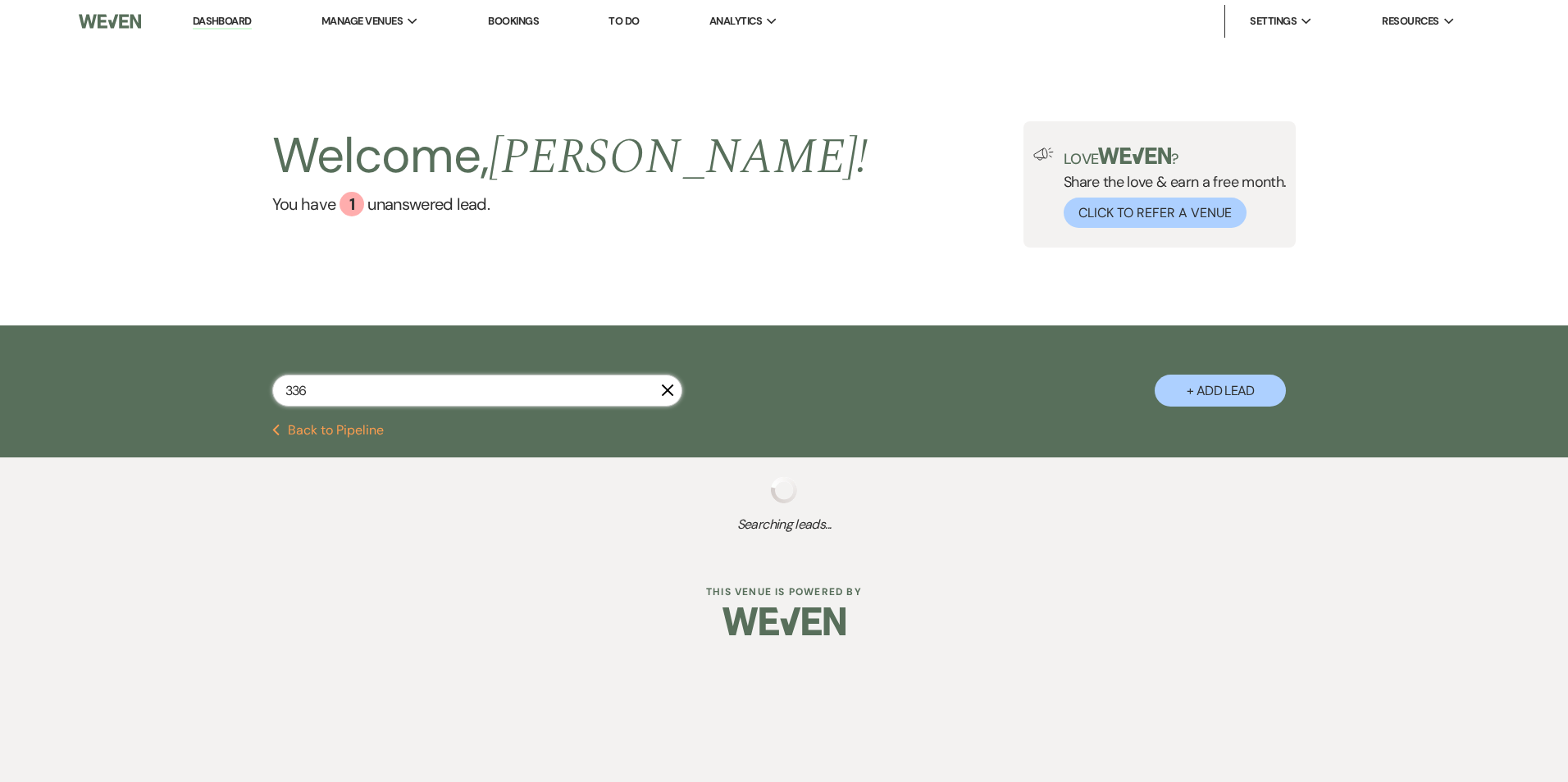
select select "7"
select select "8"
select select "6"
select select "8"
select select "5"
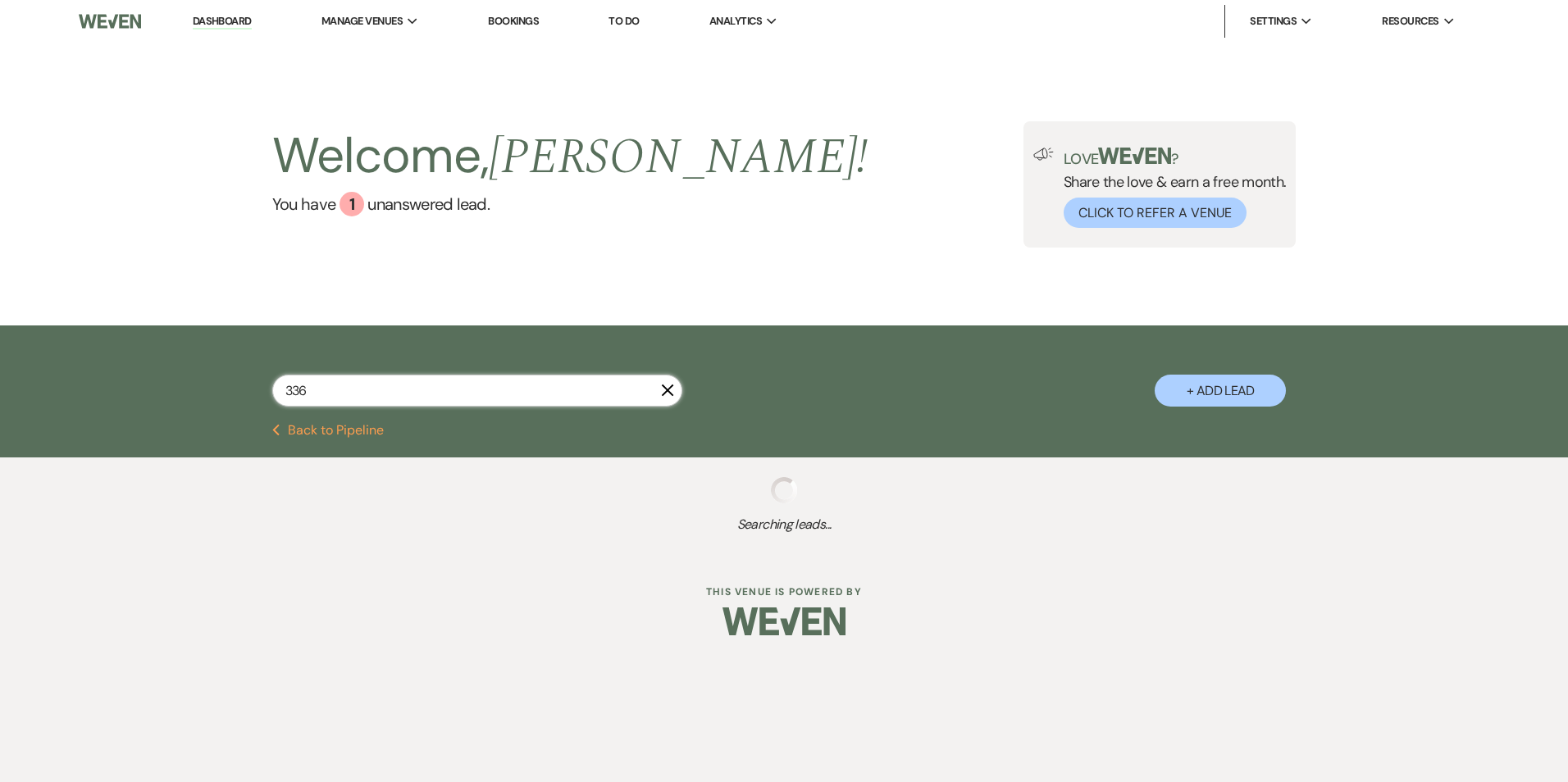
select select "8"
select select "5"
select select "8"
select select "6"
select select "8"
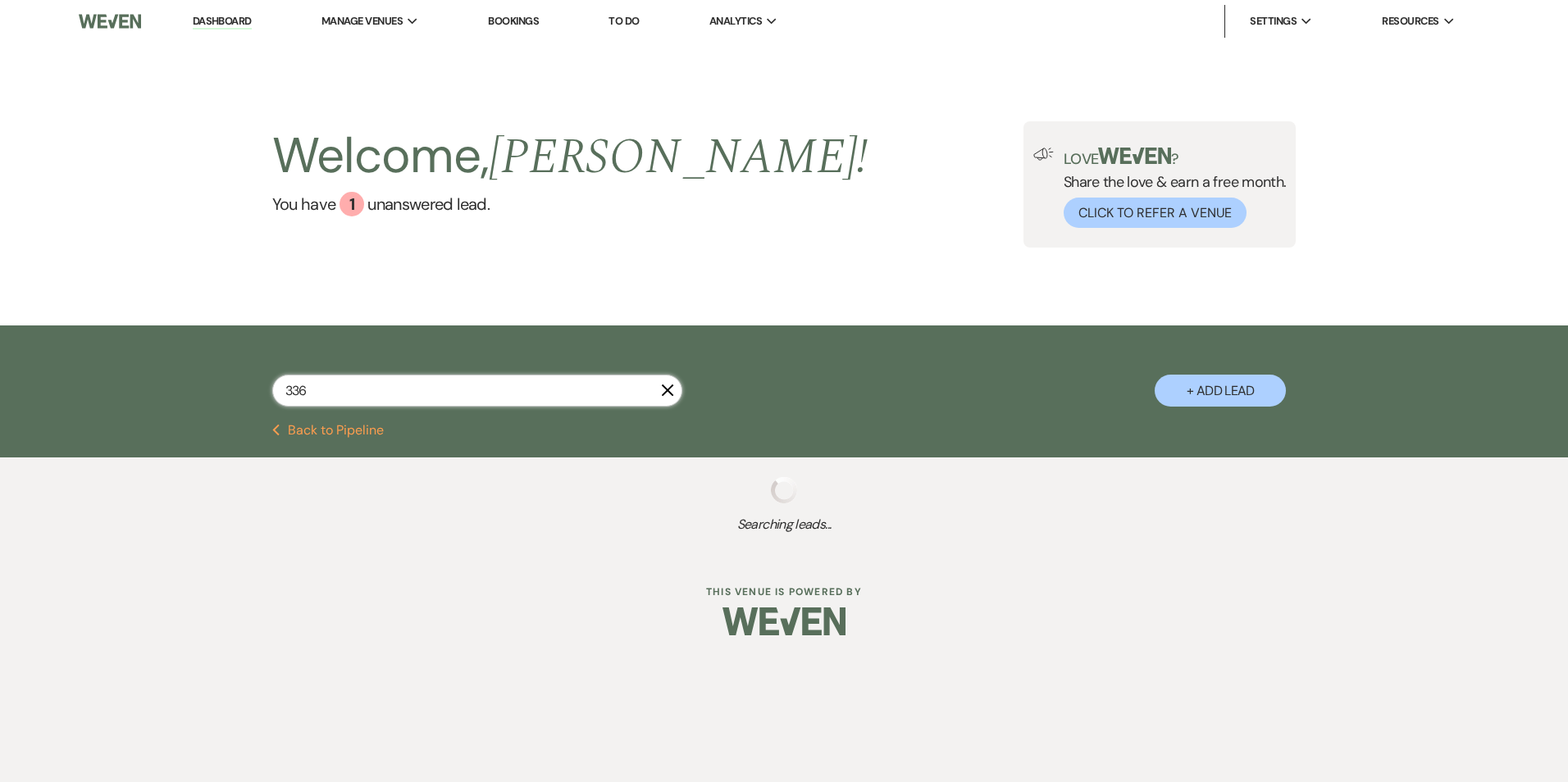
select select "6"
select select "8"
select select "5"
select select "8"
select select "10"
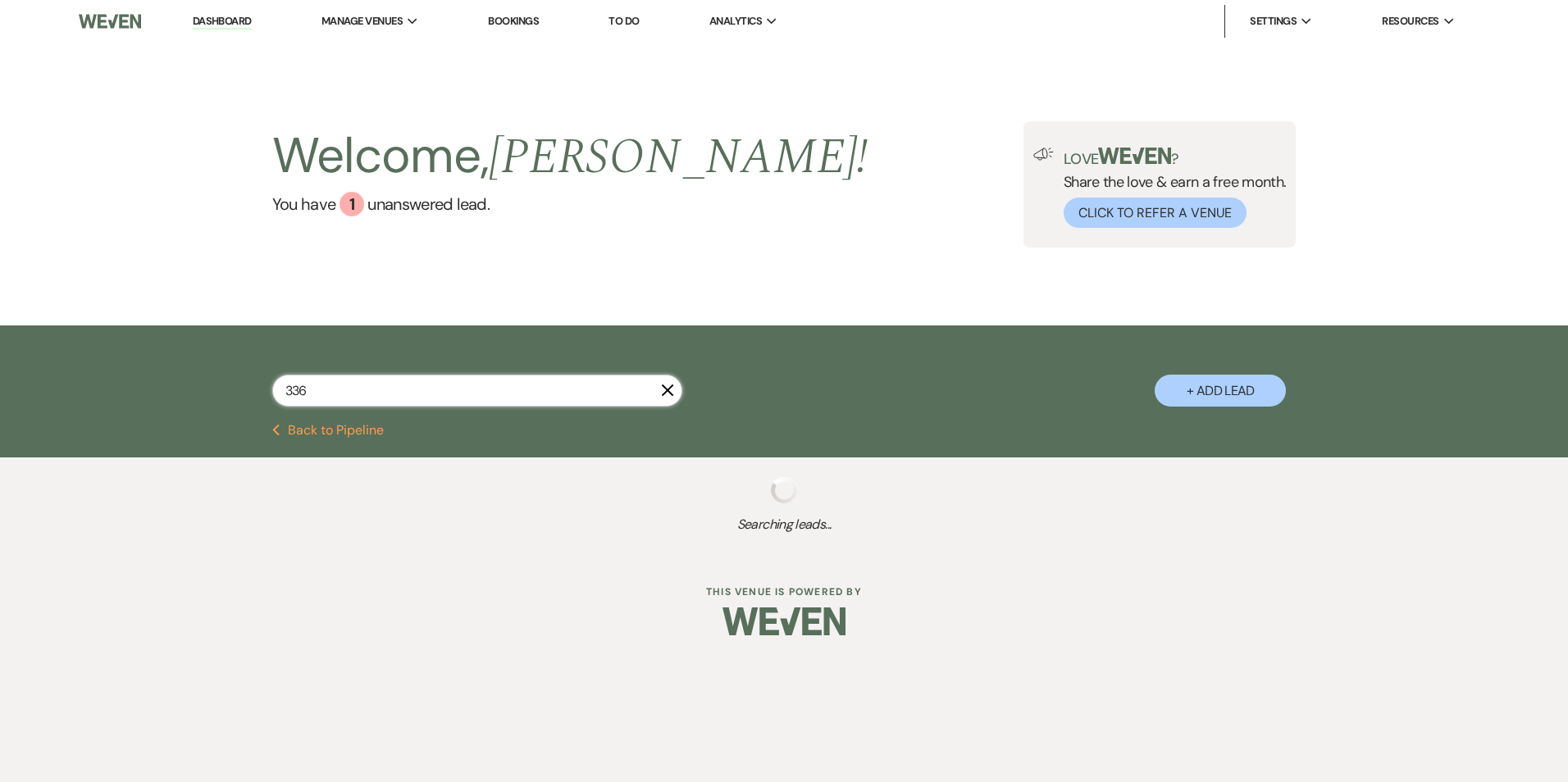
select select "8"
select select "5"
select select "8"
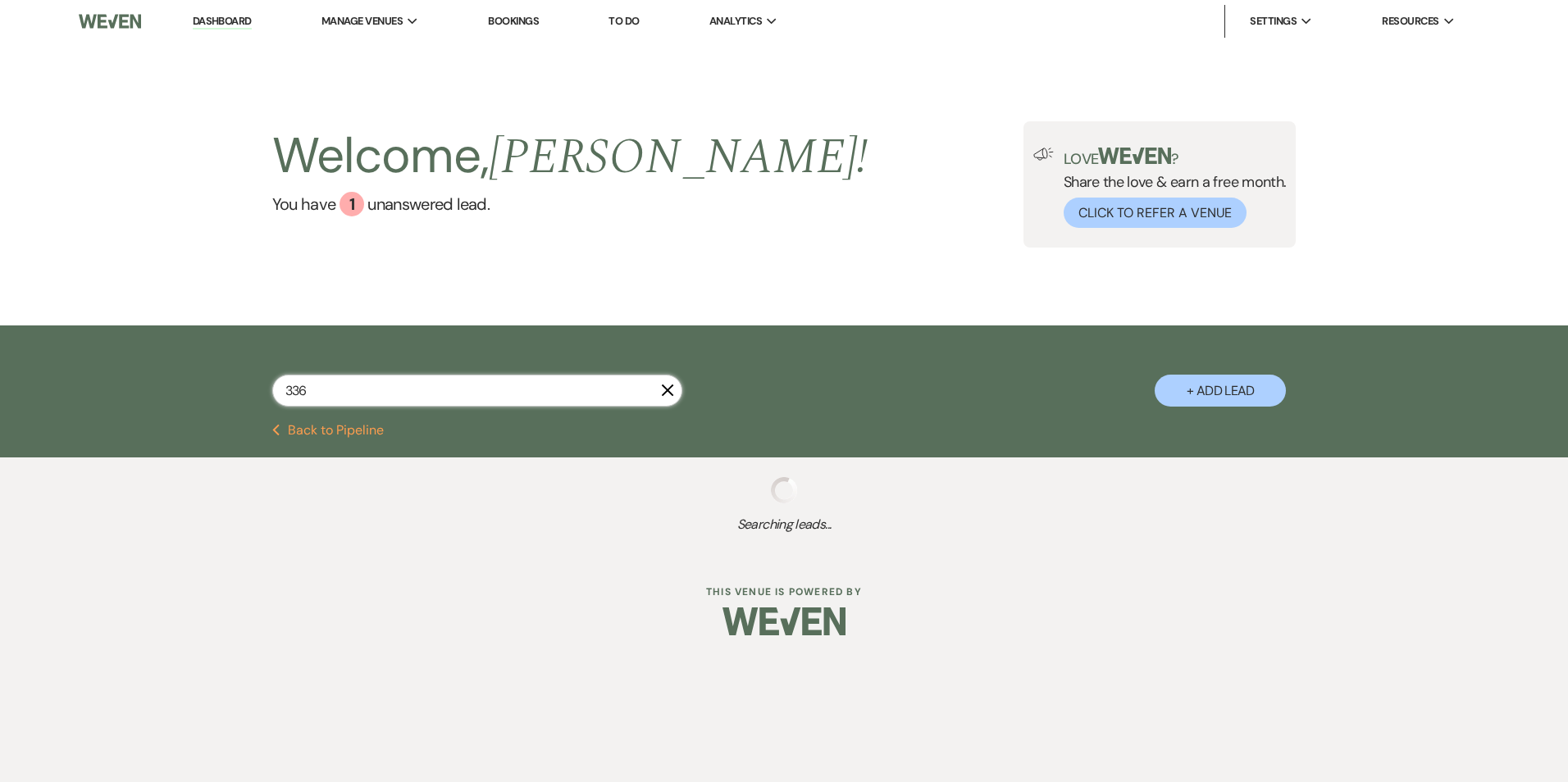
select select "6"
select select "8"
select select "6"
select select "8"
select select "5"
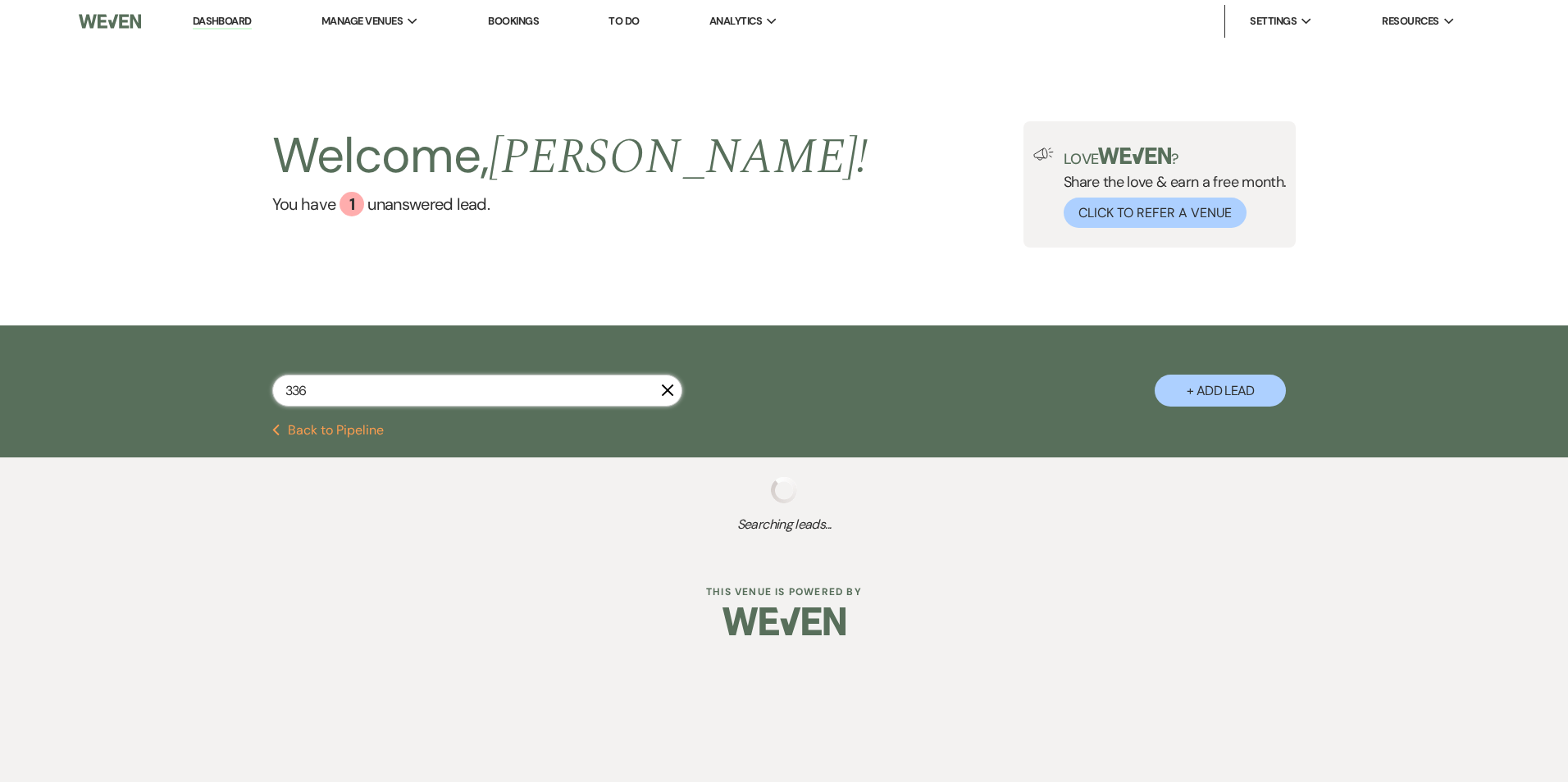
select select "8"
select select "6"
select select "8"
select select "7"
select select "8"
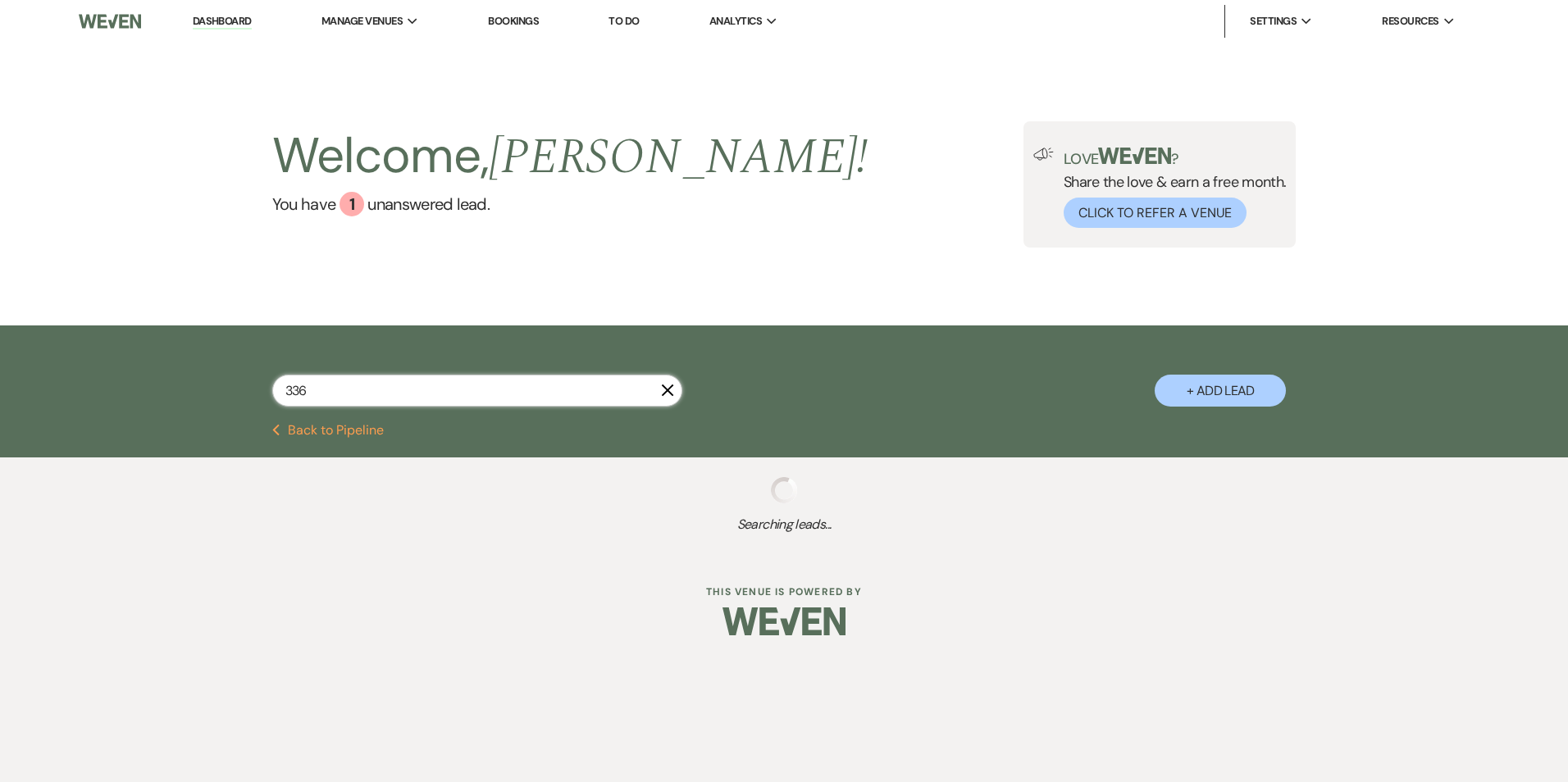
select select "6"
select select "8"
select select "5"
select select "8"
select select "6"
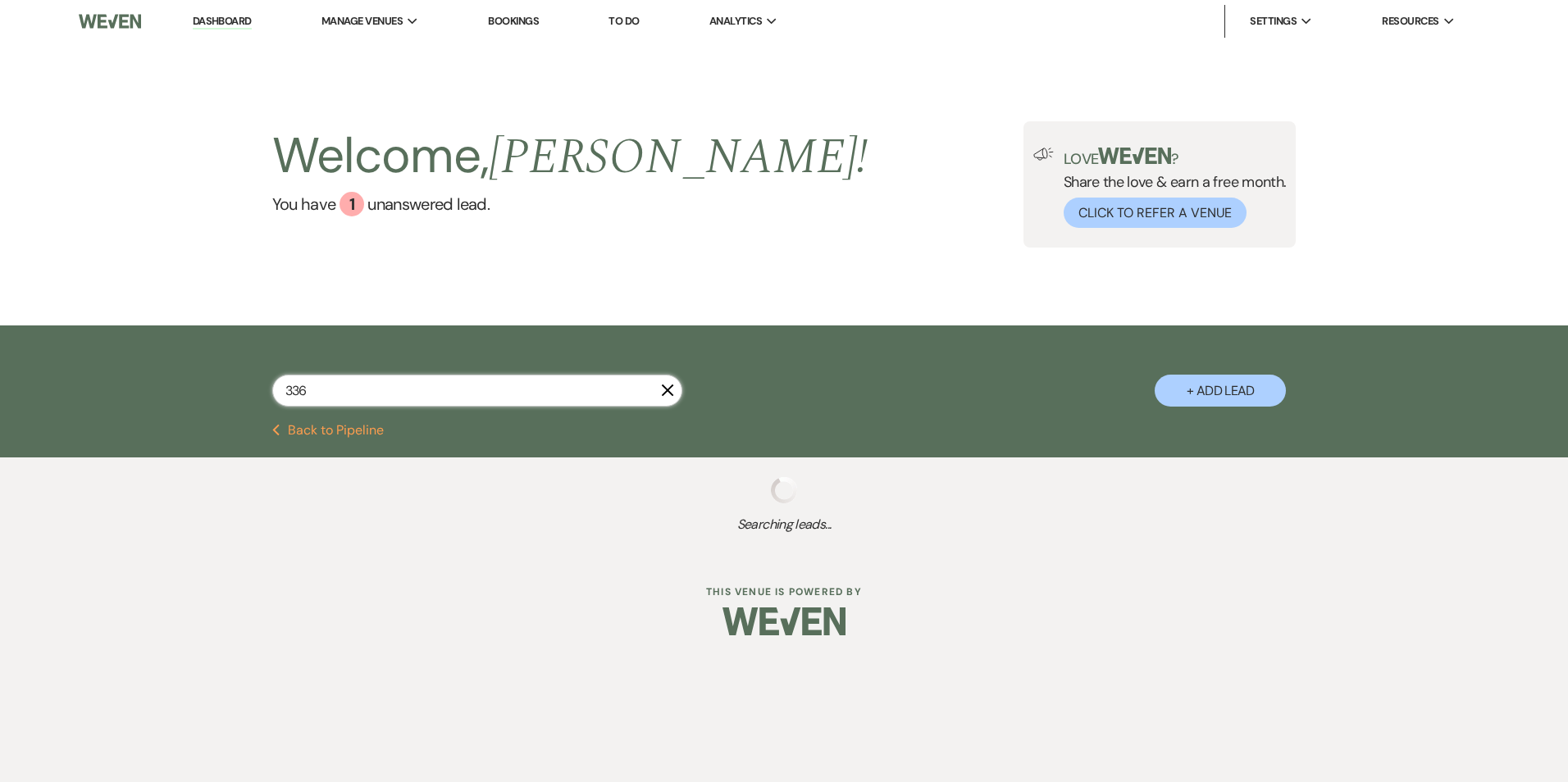
select select "8"
select select "6"
select select "8"
select select "5"
select select "8"
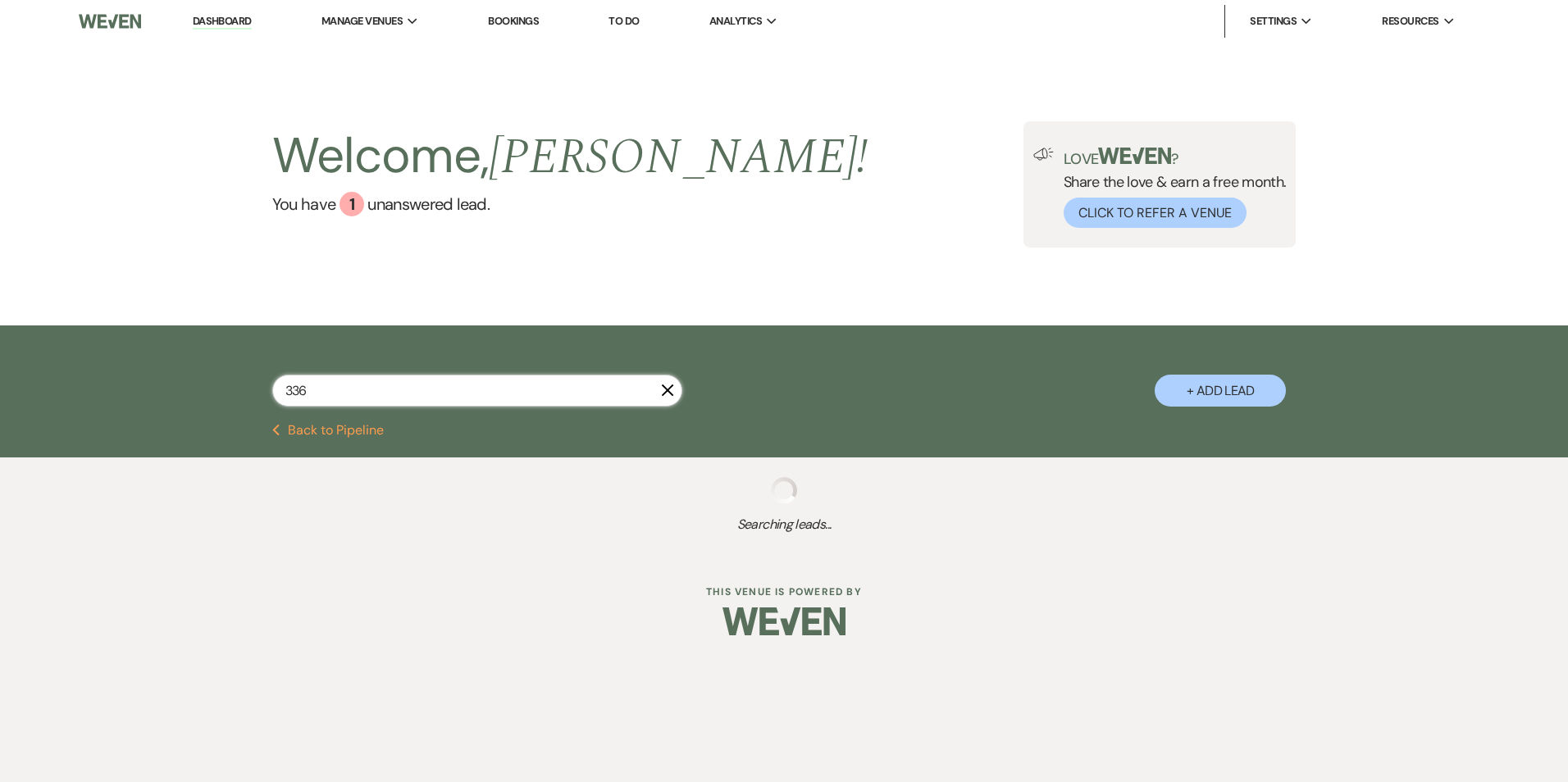
select select "8"
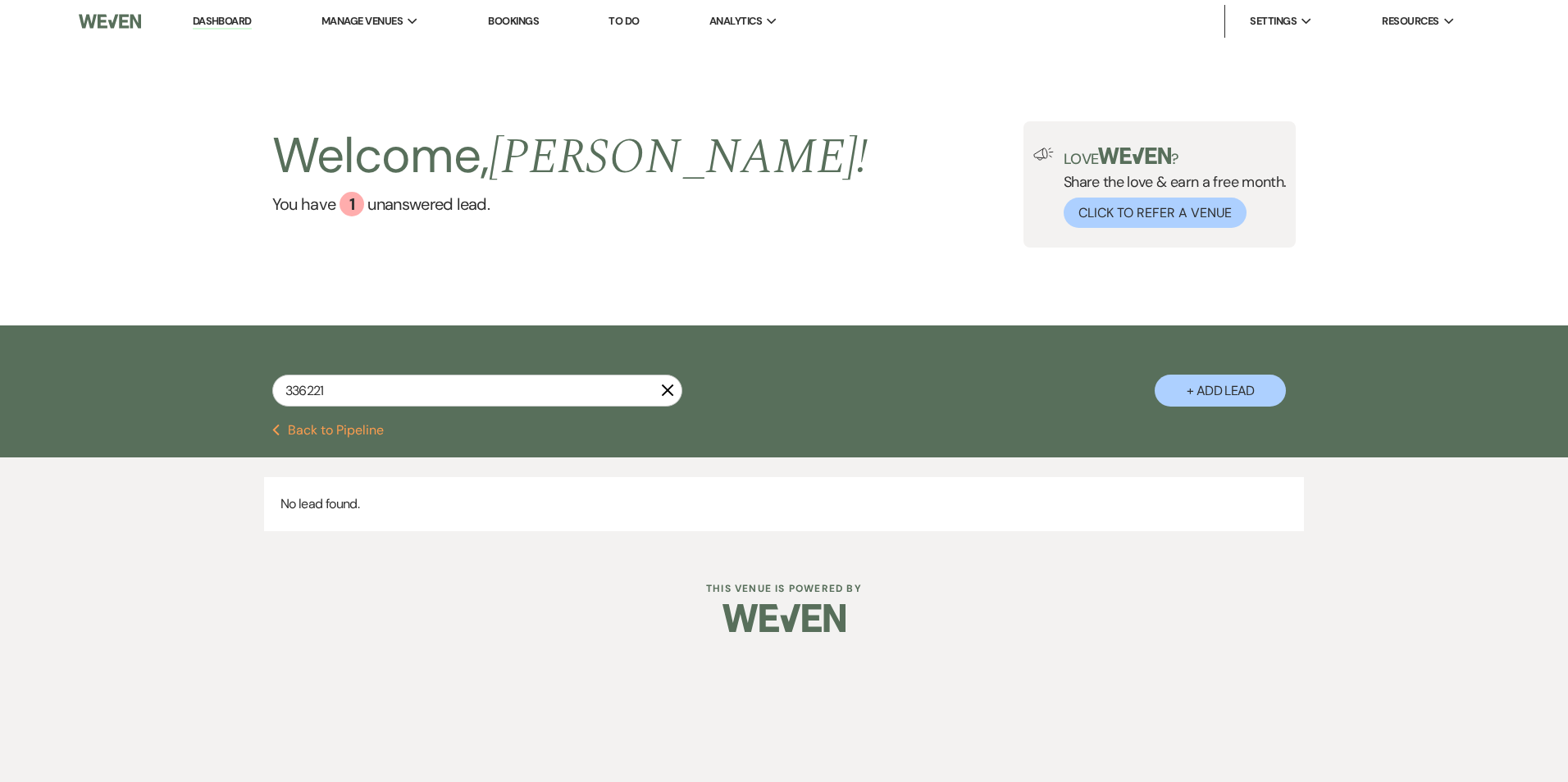
click at [661, 389] on icon "X" at bounding box center [667, 390] width 13 height 13
